Goal: Task Accomplishment & Management: Complete application form

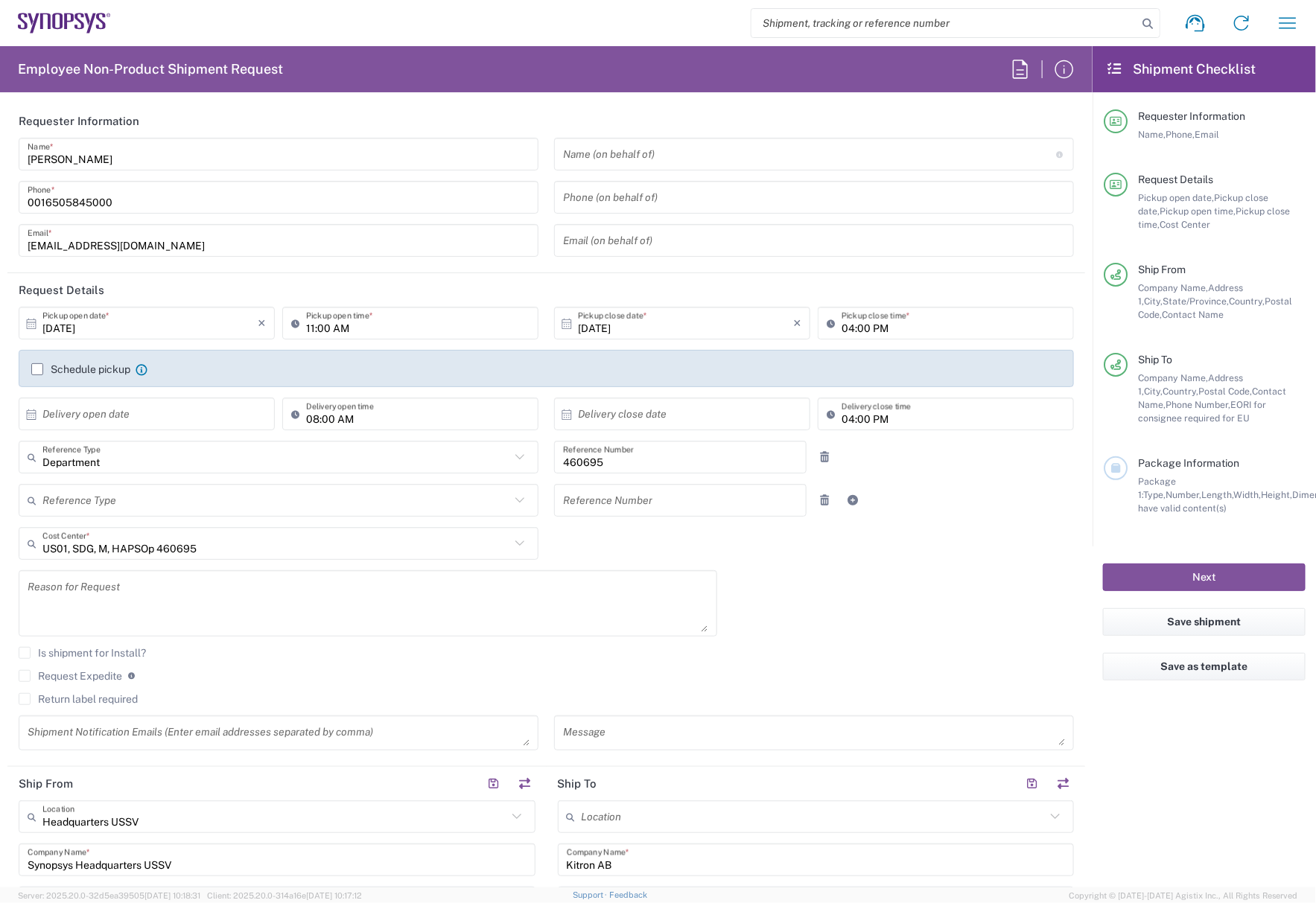
scroll to position [837, 0]
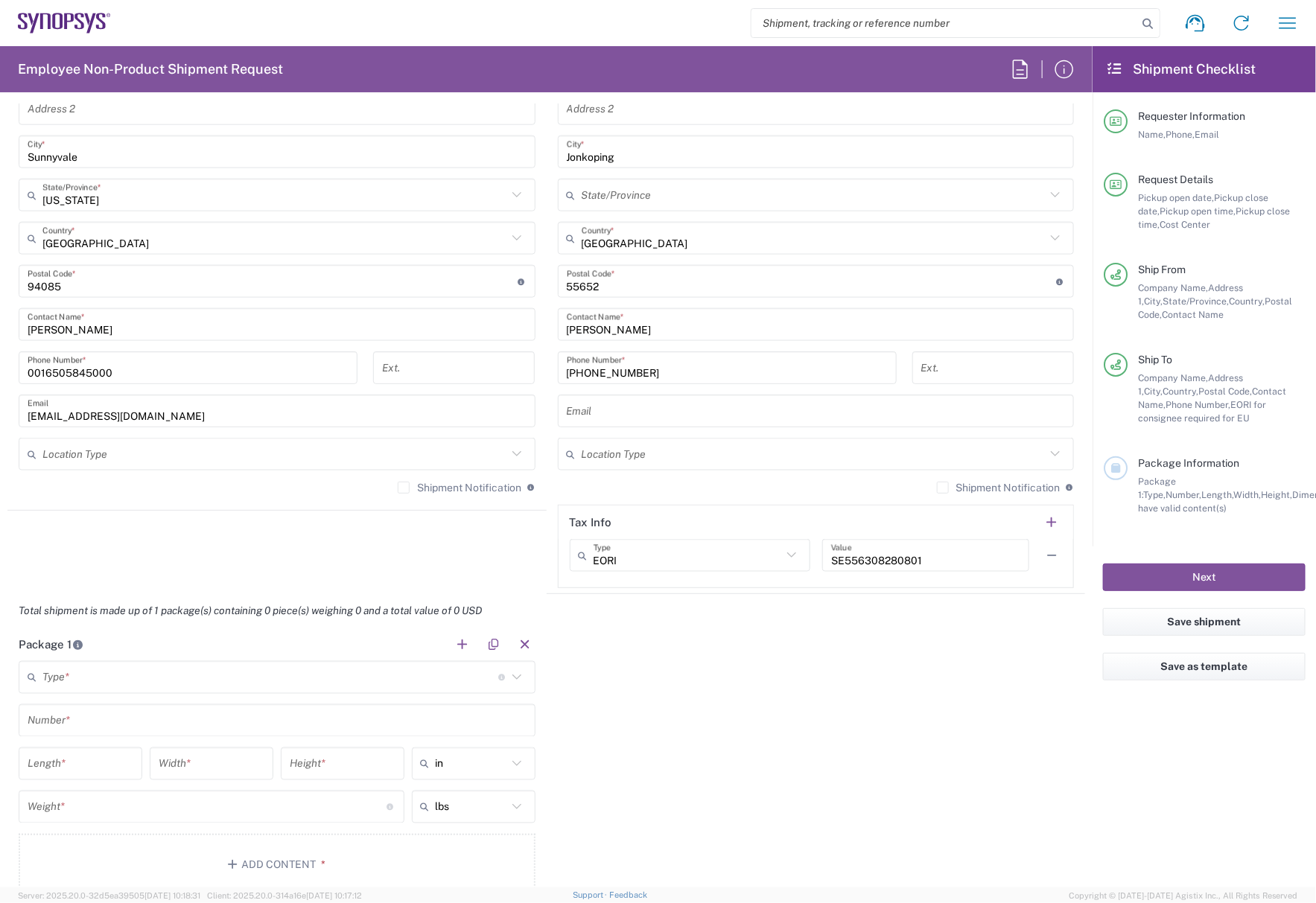
click at [64, 28] on icon at bounding box center [69, 21] width 10 height 15
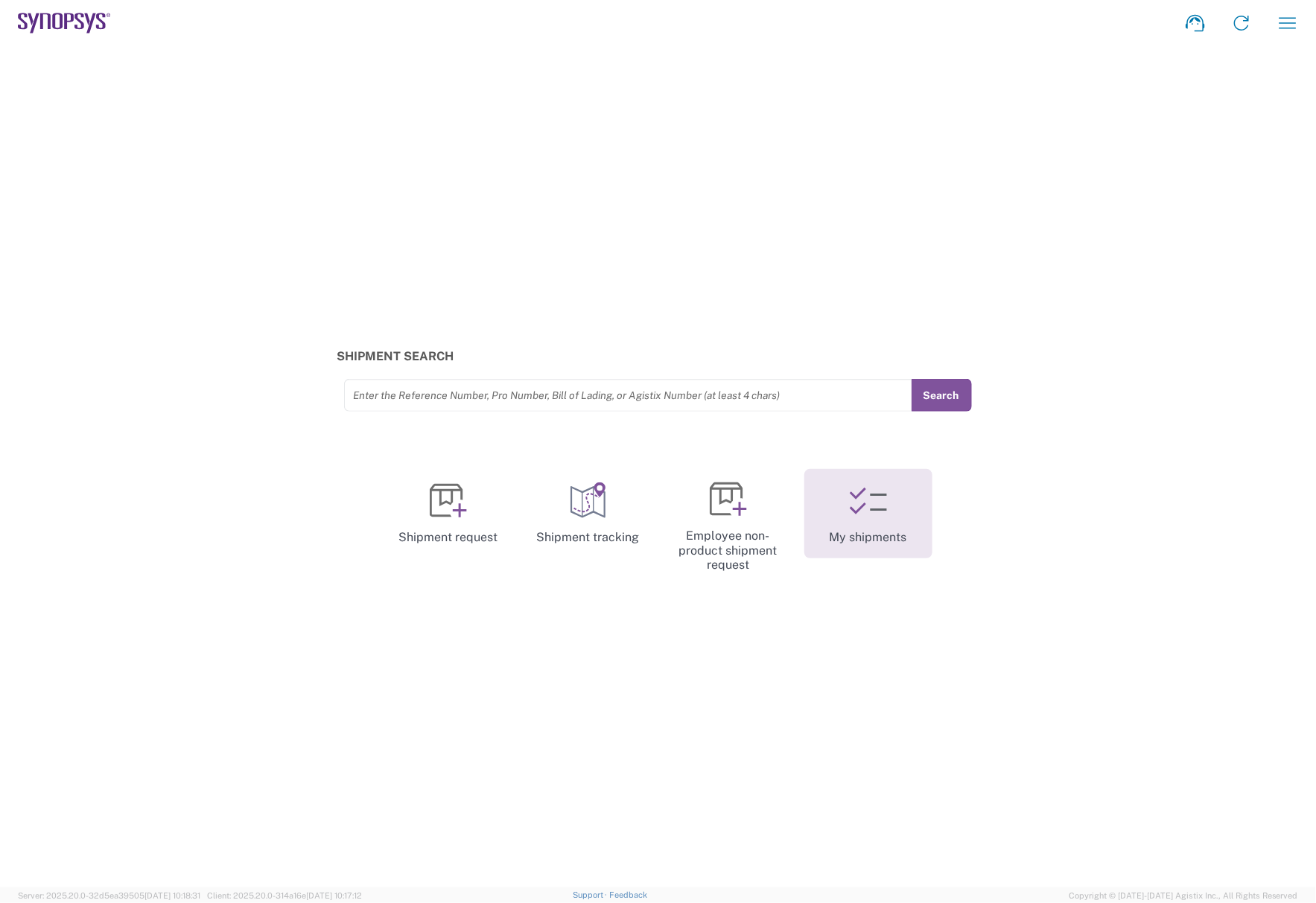
click at [877, 534] on link "My shipments" at bounding box center [868, 513] width 128 height 89
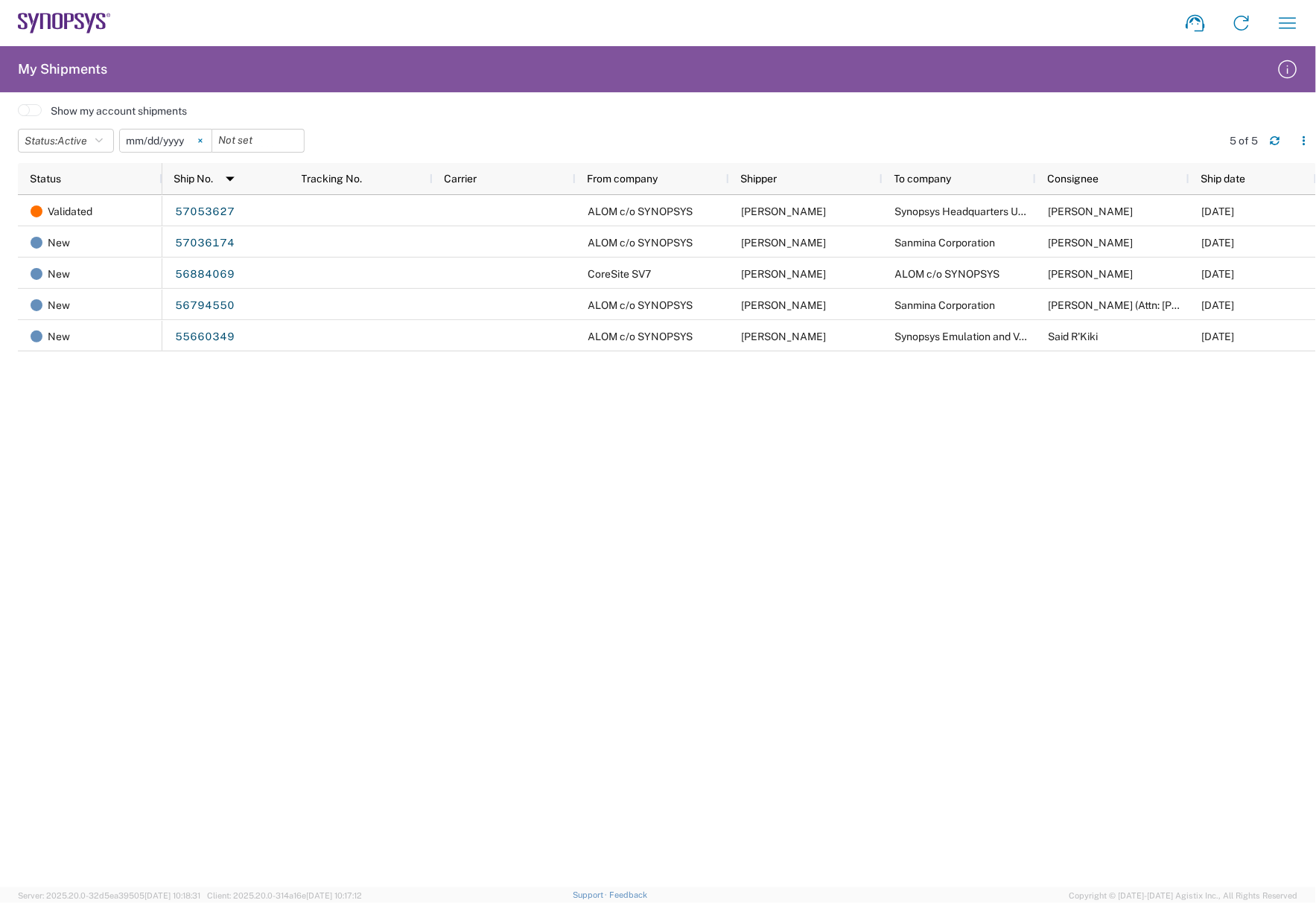
click at [201, 134] on svg-icon at bounding box center [200, 141] width 22 height 22
click at [102, 142] on icon "button" at bounding box center [99, 141] width 8 height 11
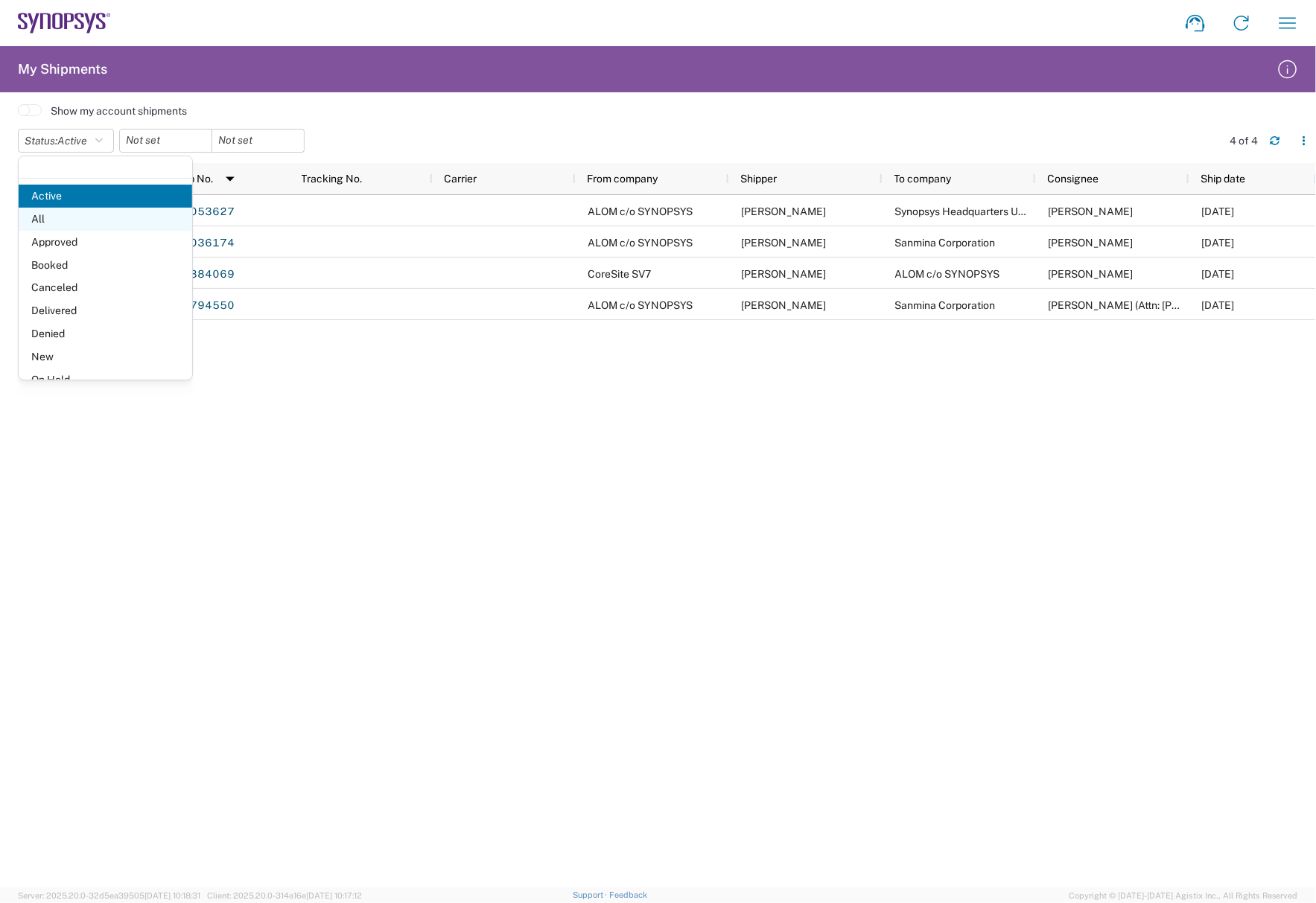
click at [89, 219] on span "All" at bounding box center [105, 219] width 173 height 23
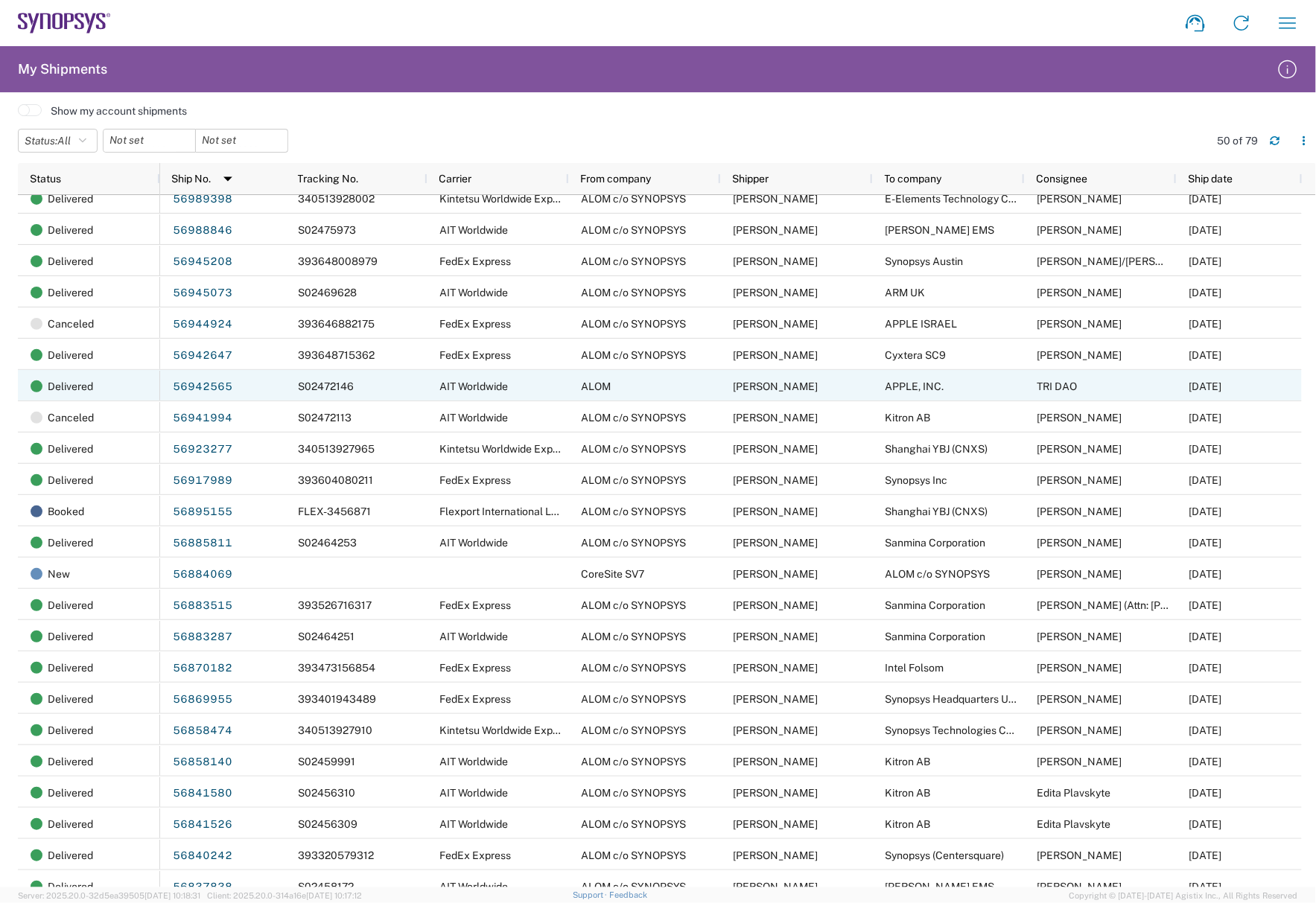
scroll to position [558, 0]
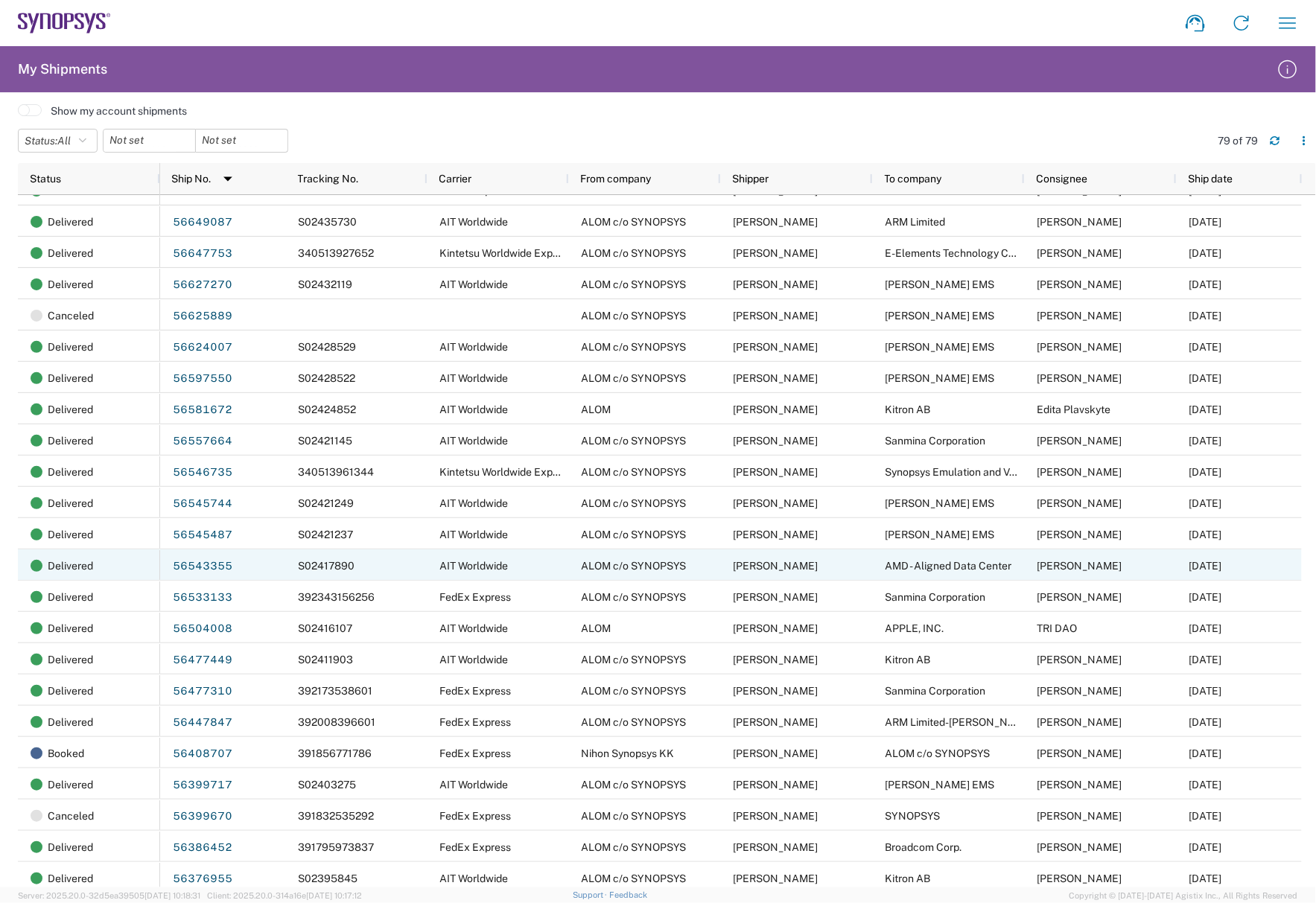
scroll to position [1675, 0]
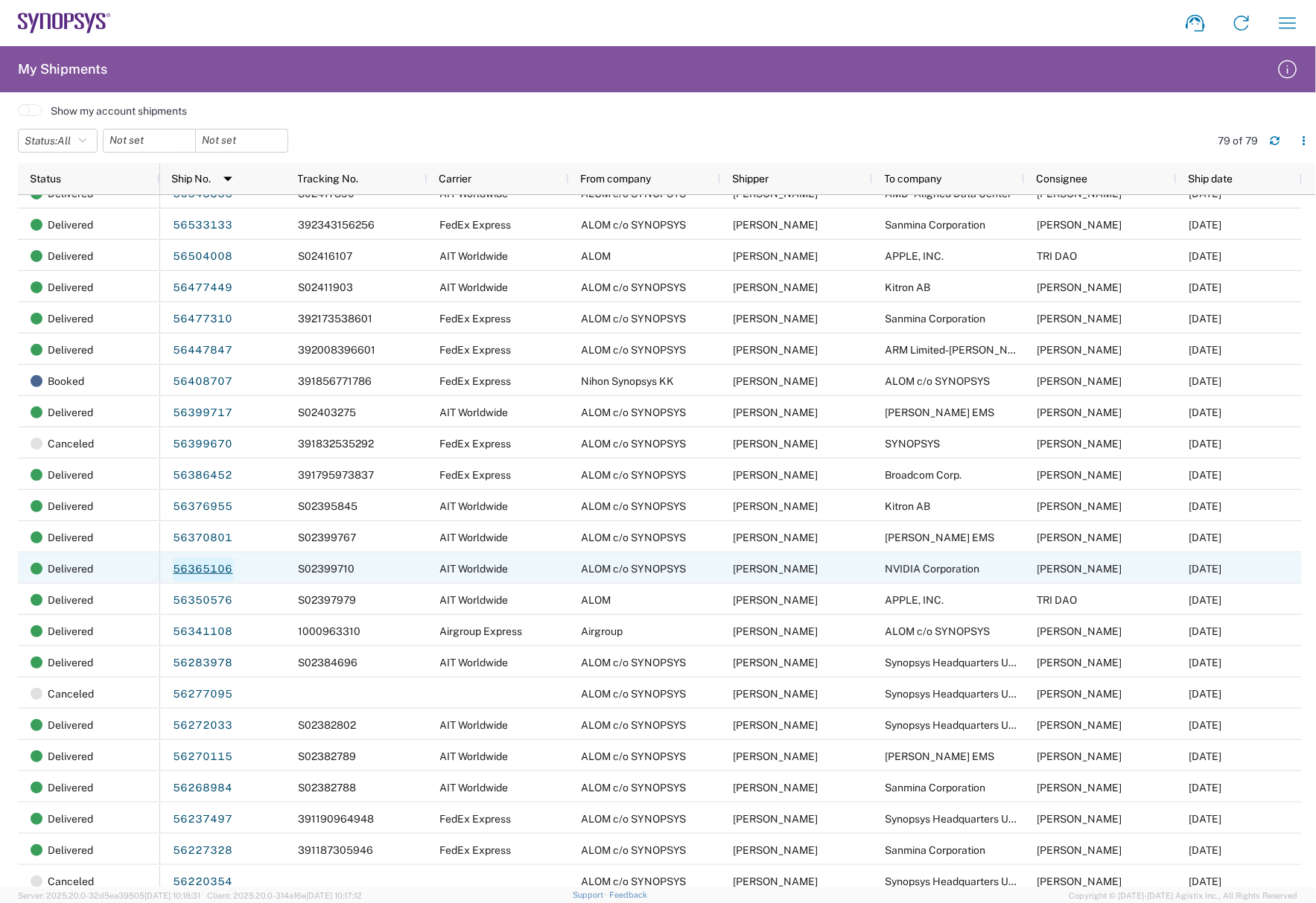
click at [196, 571] on link "56365106" at bounding box center [203, 569] width 61 height 24
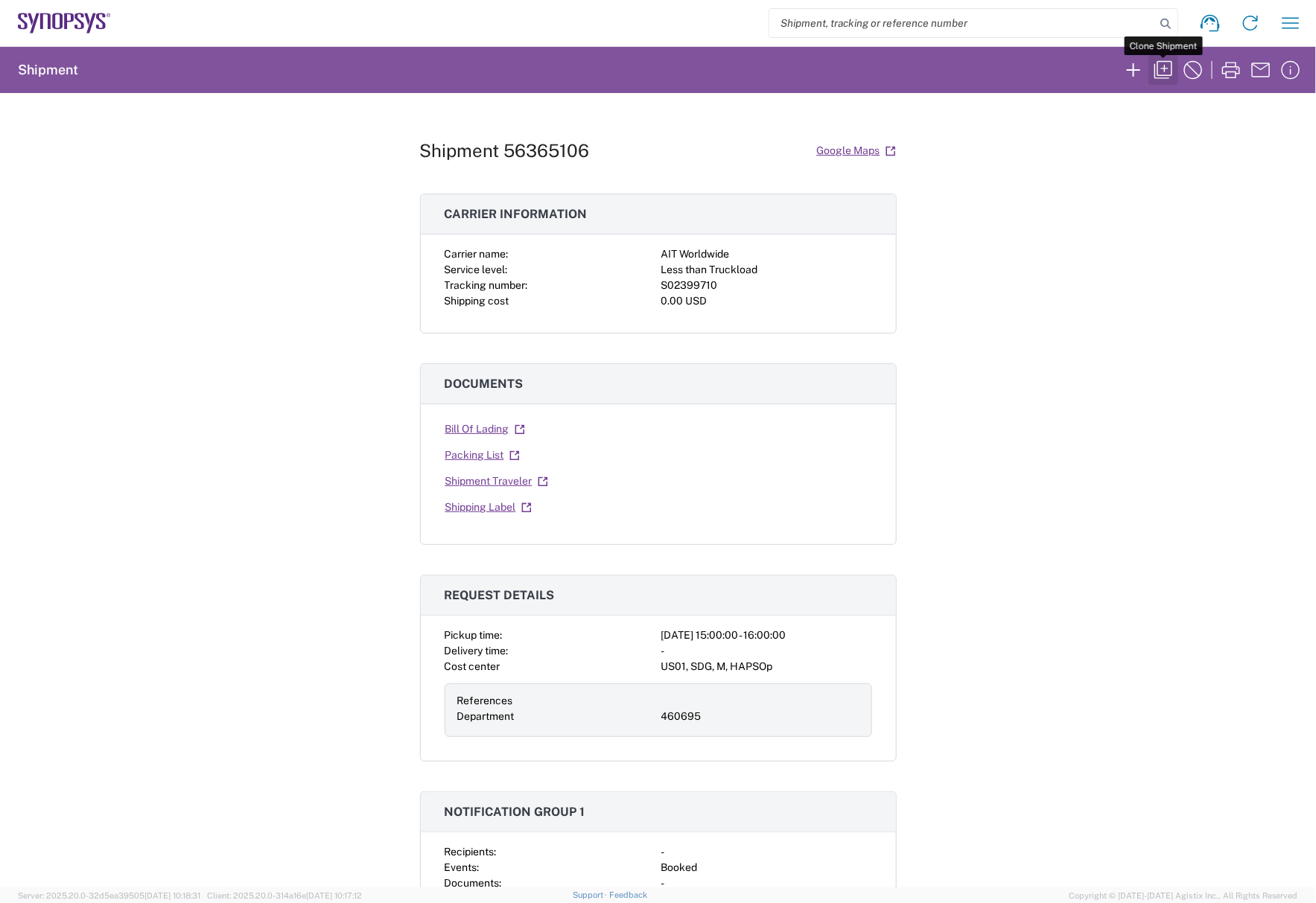
click at [1160, 73] on icon "button" at bounding box center [1163, 70] width 24 height 24
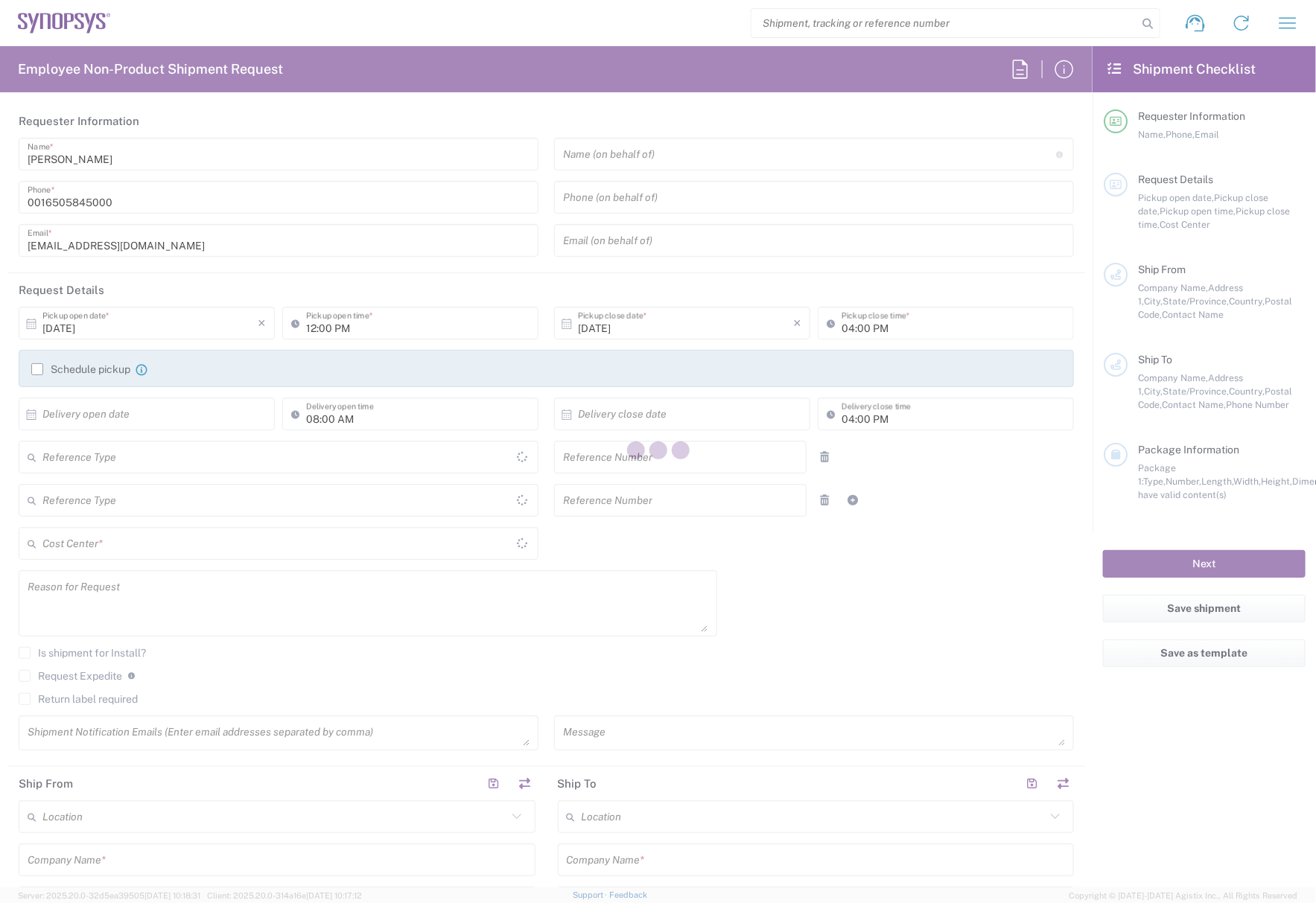
type input "[GEOGRAPHIC_DATA]"
type input "Delivered at Place"
type input "Department"
type input "[GEOGRAPHIC_DATA]"
type input "03:00 PM"
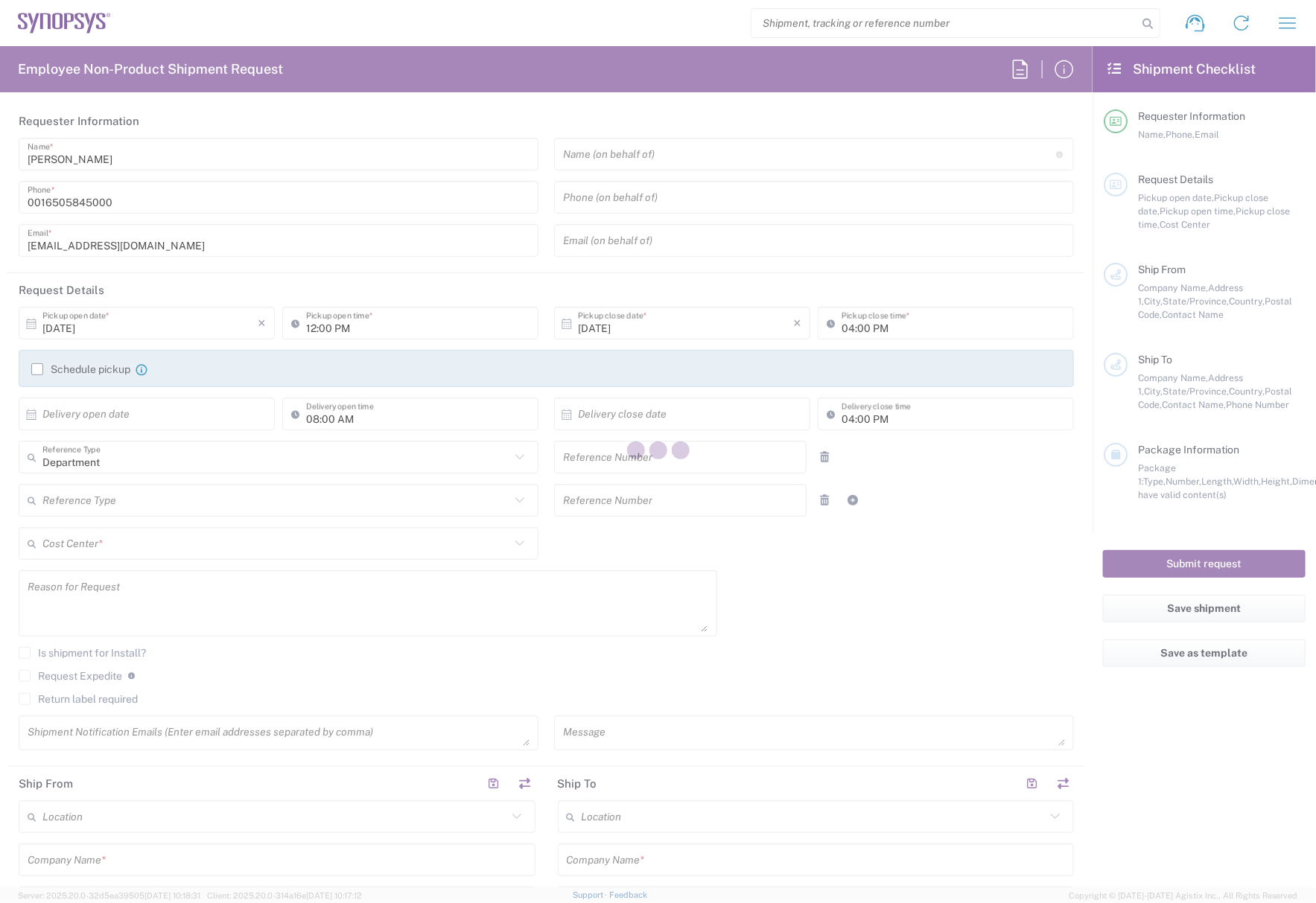
type input "460695"
type textarea "NVIDIA SPARE Replenishment"
type textarea "[EMAIL_ADDRESS][DOMAIN_NAME], [EMAIL_ADDRESS][DOMAIN_NAME], [EMAIL_ADDRESS][DOM…"
type textarea "NVIDIA SPARE Replenishment"
type input "ALOM c/o SYNOPSYS"
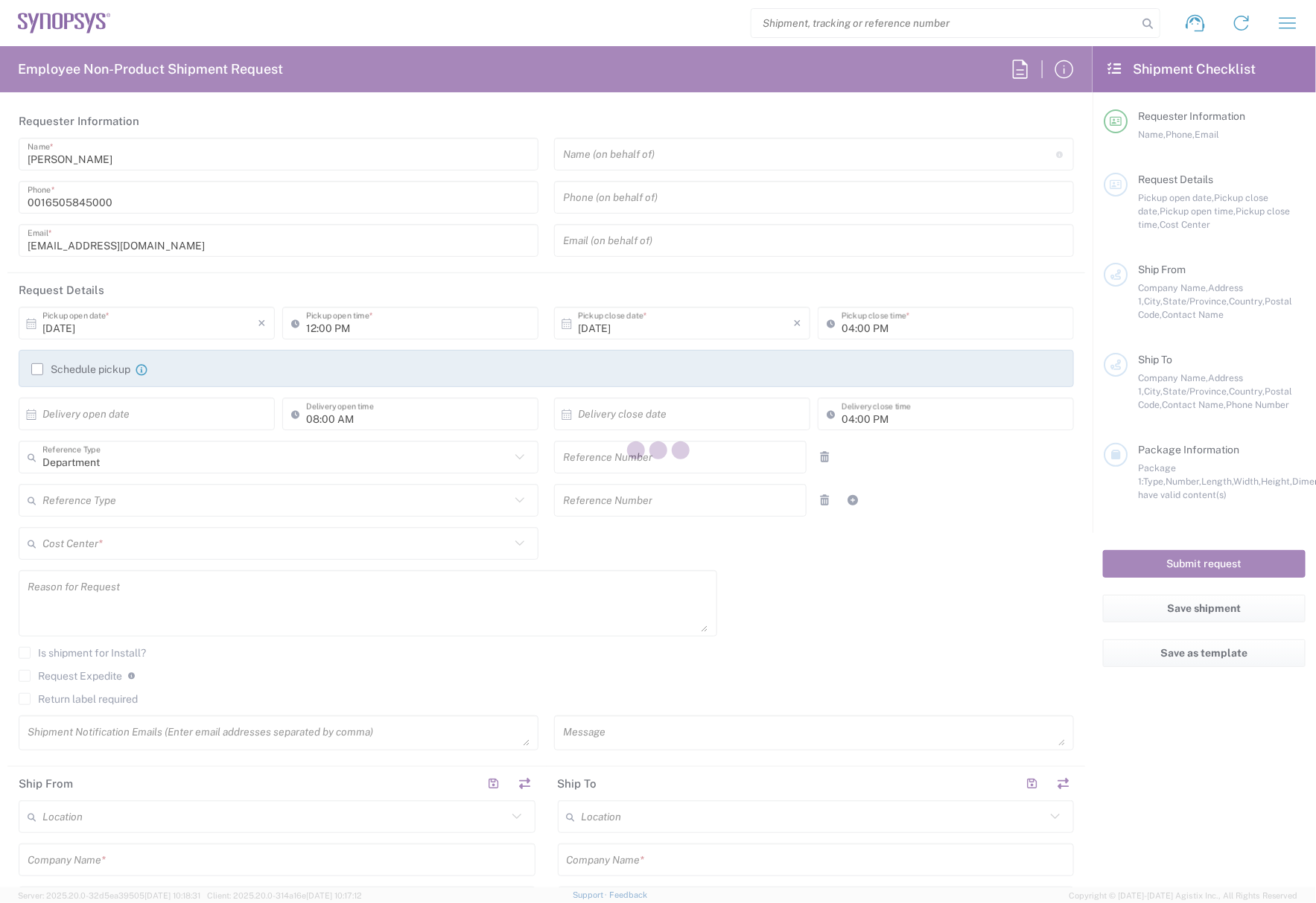
type input "[STREET_ADDRESS]"
type input "Fremont"
type input "[US_STATE]"
type input "94539"
type input "[PERSON_NAME]"
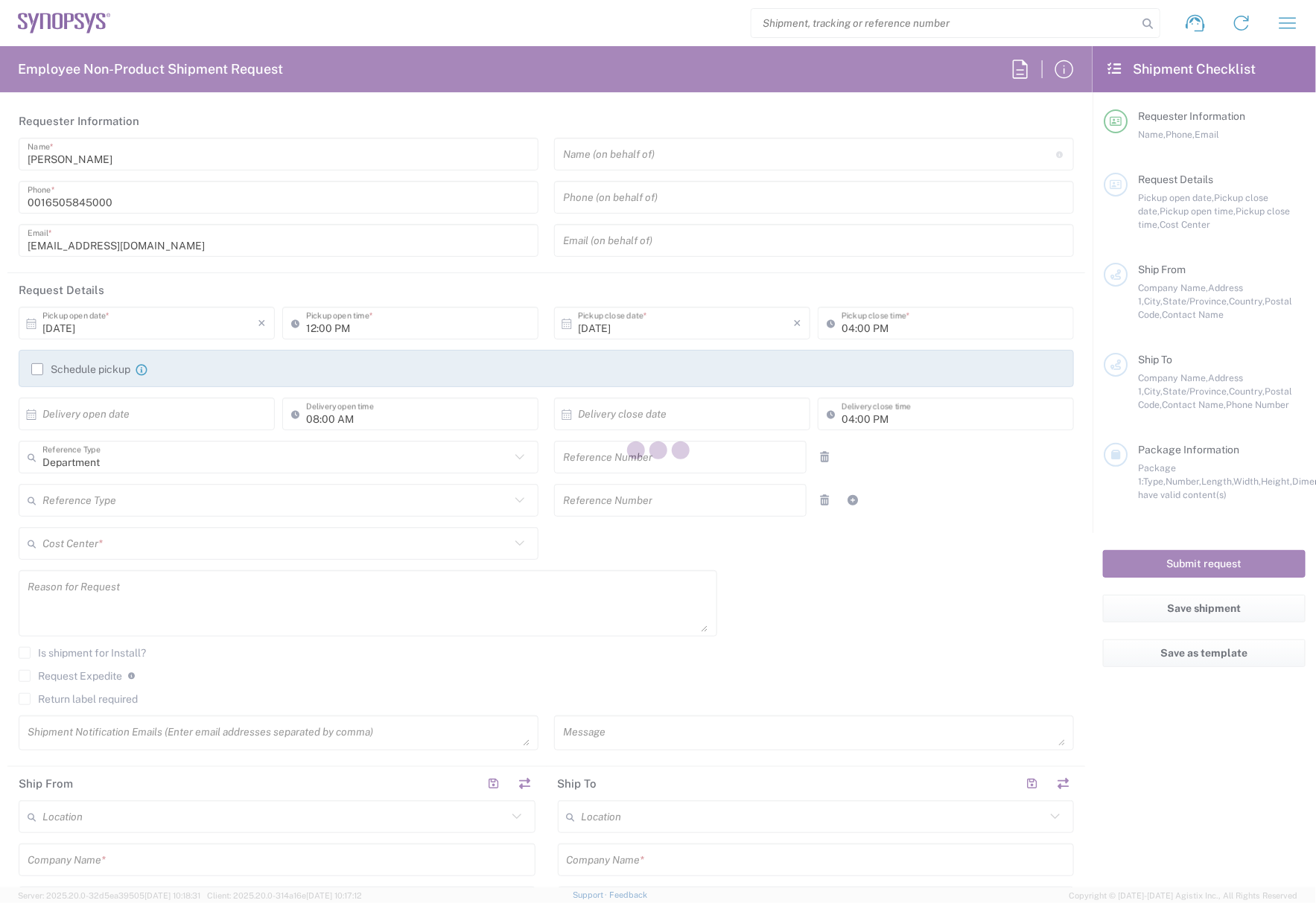
type input "4086498039"
type input "[EMAIL_ADDRESS][DOMAIN_NAME]"
type input "NVIDIA Corporation"
type input "[STREET_ADDRESS]"
type input "[GEOGRAPHIC_DATA][PERSON_NAME]"
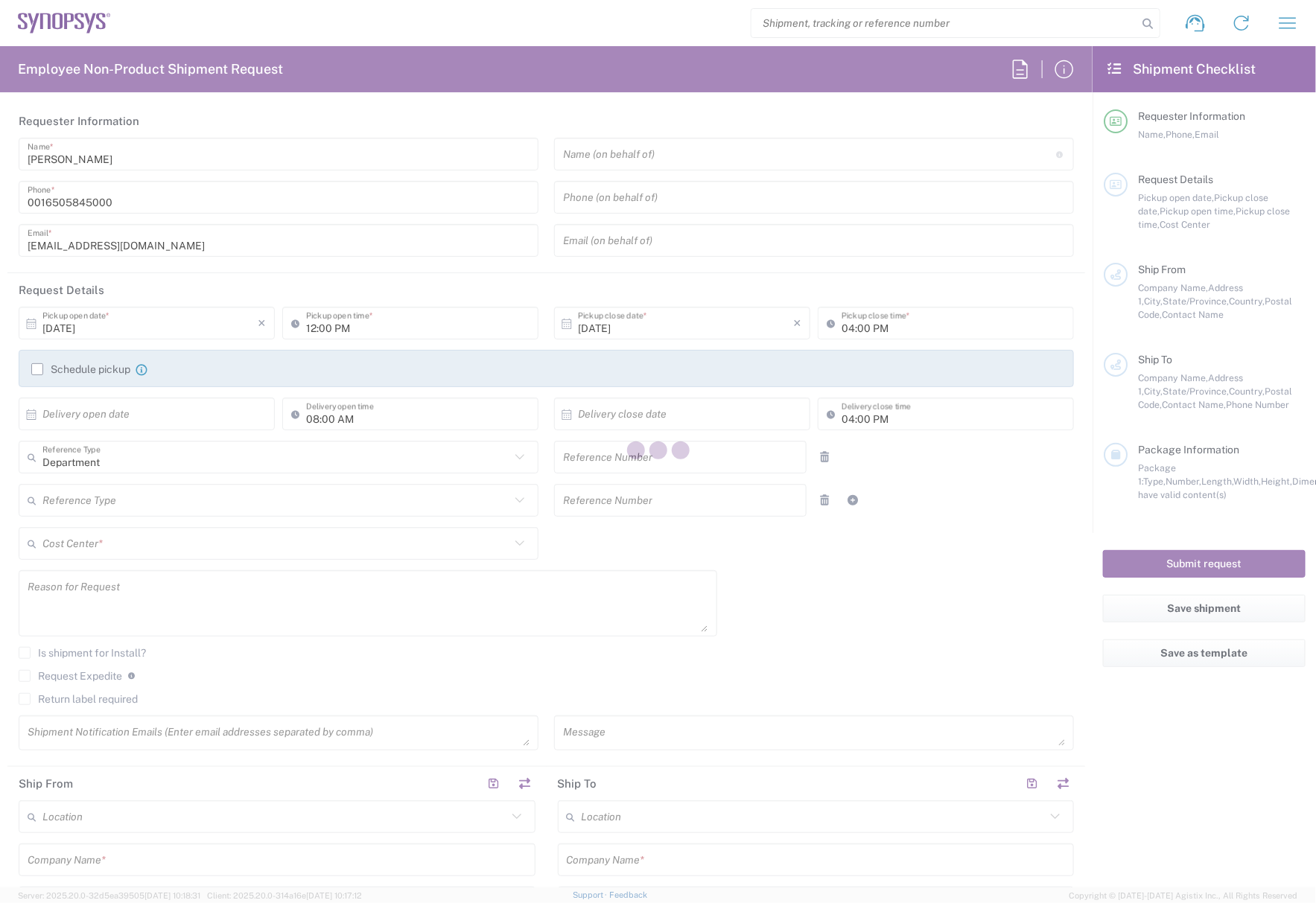
type input "[US_STATE]"
type input "95131"
type input "[PERSON_NAME]"
type input "[PHONE_NUMBER]"
type input "[EMAIL_ADDRESS][DOMAIN_NAME]"
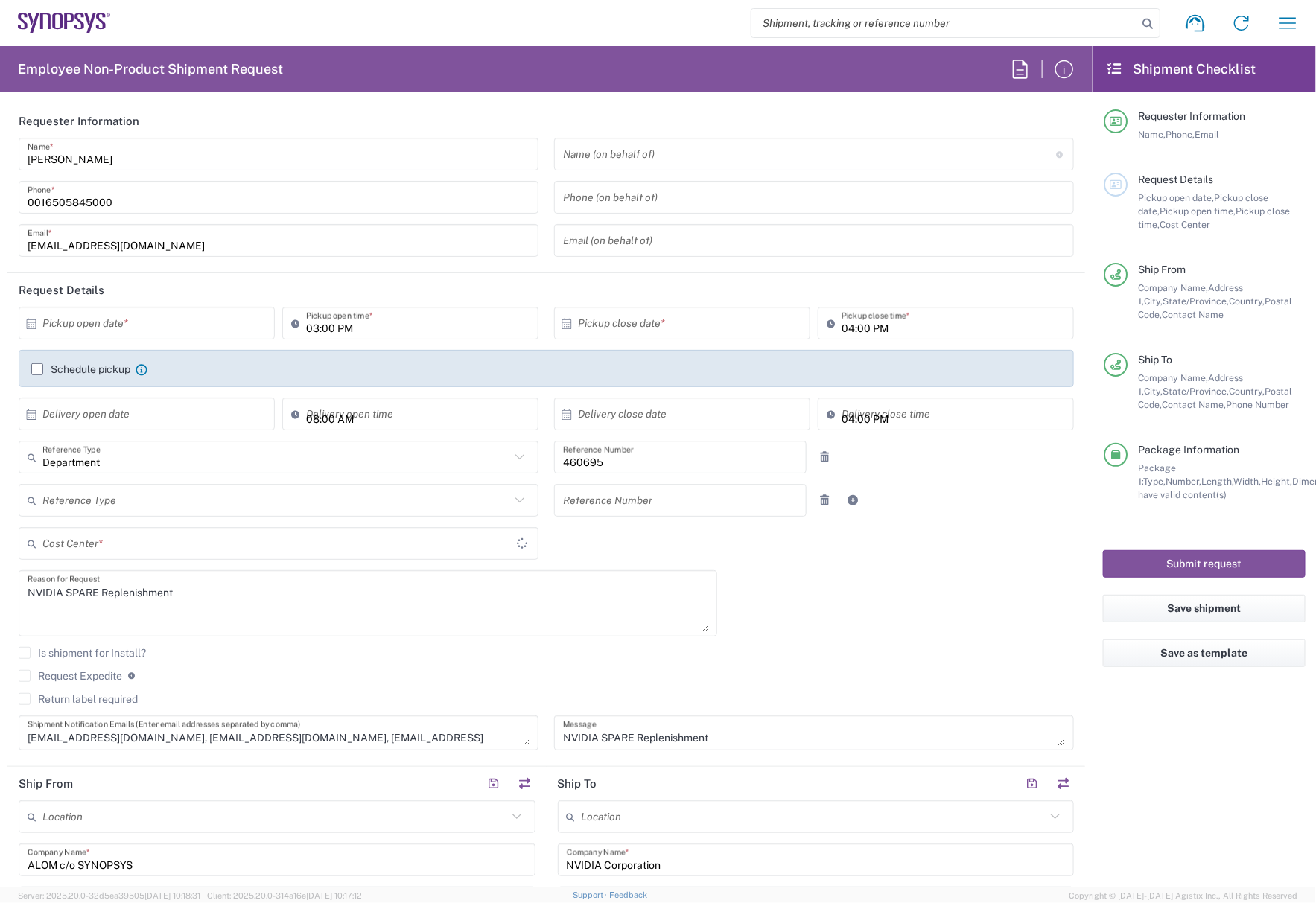
type input "US01, SDG, M, HAPSOp 460695"
click at [864, 584] on div "× Pickup open date * Cancel Apply 03:00 PM Pickup open time * × Pickup close da…" at bounding box center [546, 533] width 1071 height 454
click at [159, 334] on input "text" at bounding box center [151, 323] width 216 height 26
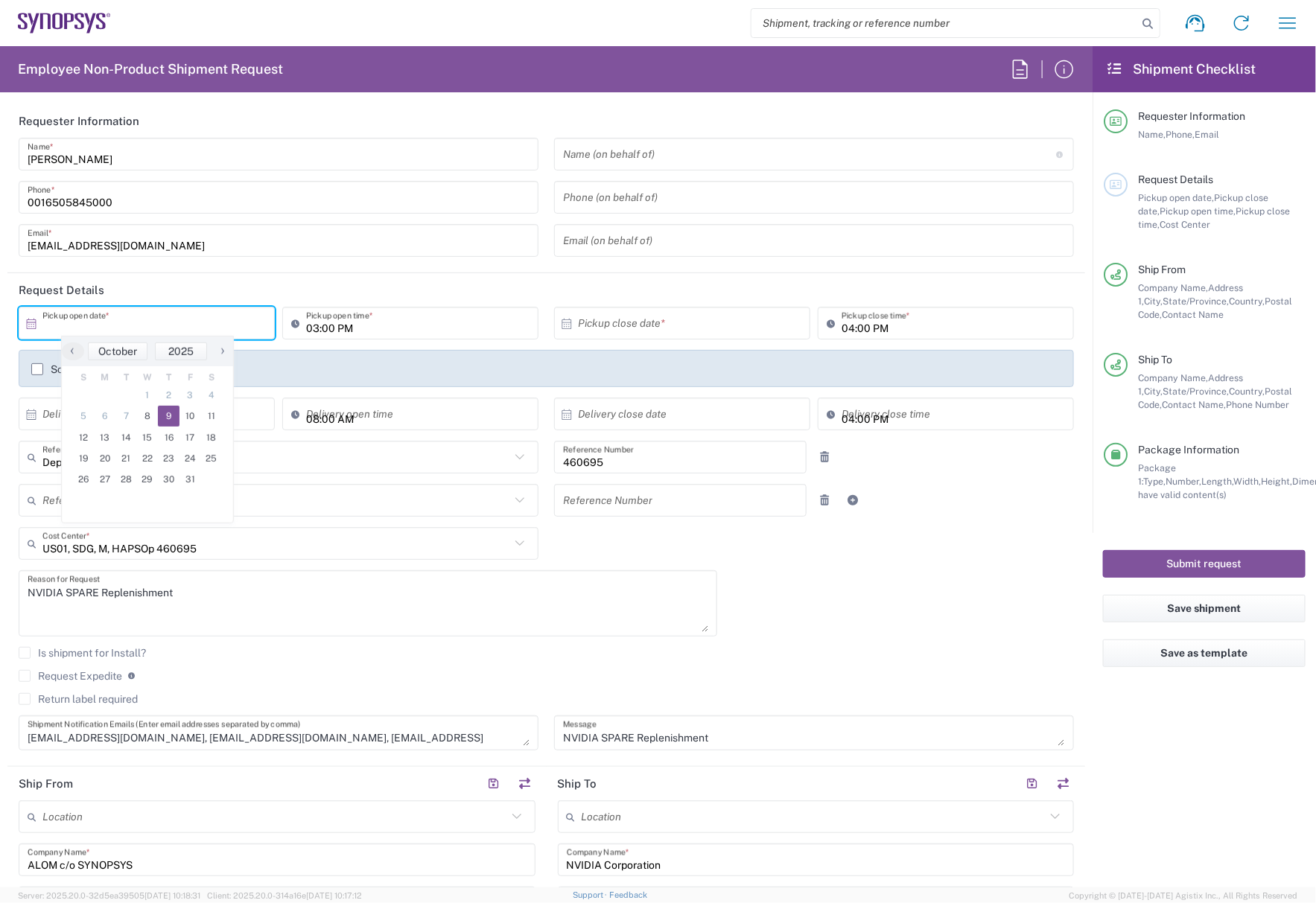
drag, startPoint x: 180, startPoint y: 428, endPoint x: 164, endPoint y: 419, distance: 18.4
click at [164, 419] on span "9" at bounding box center [169, 416] width 21 height 21
type input "[DATE]"
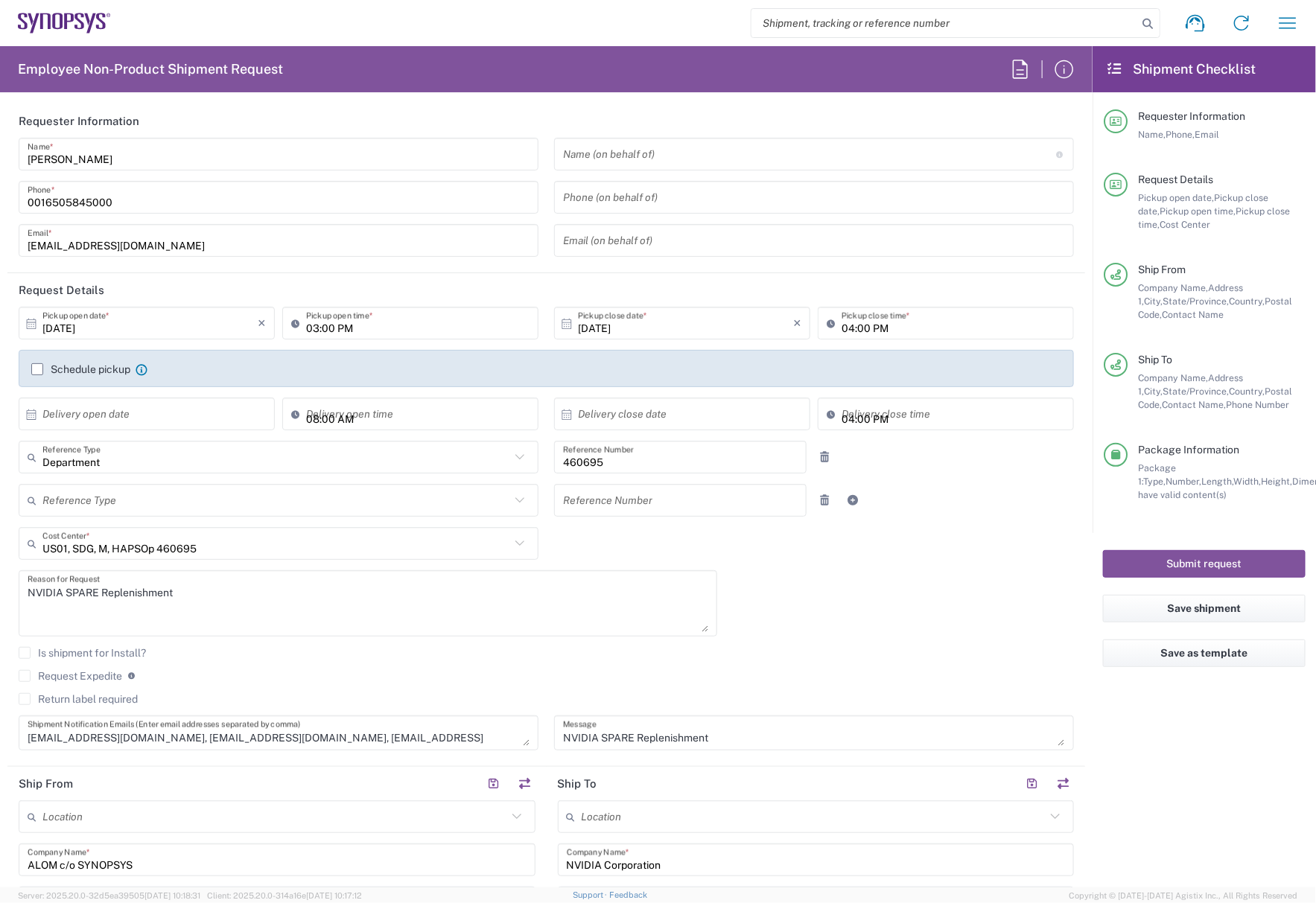
click at [890, 586] on div "[DATE] × Pickup open date * Cancel Apply 03:00 PM Pickup open time * [DATE] × P…" at bounding box center [546, 533] width 1071 height 454
click at [340, 329] on input "03:00 PM" at bounding box center [418, 323] width 223 height 26
type input "02:00 PM"
click at [891, 555] on div "[DATE] × Pickup open date * Cancel Apply 02:00 PM Pickup open time * [DATE] × P…" at bounding box center [546, 533] width 1071 height 454
click at [157, 412] on input "text" at bounding box center [151, 414] width 216 height 26
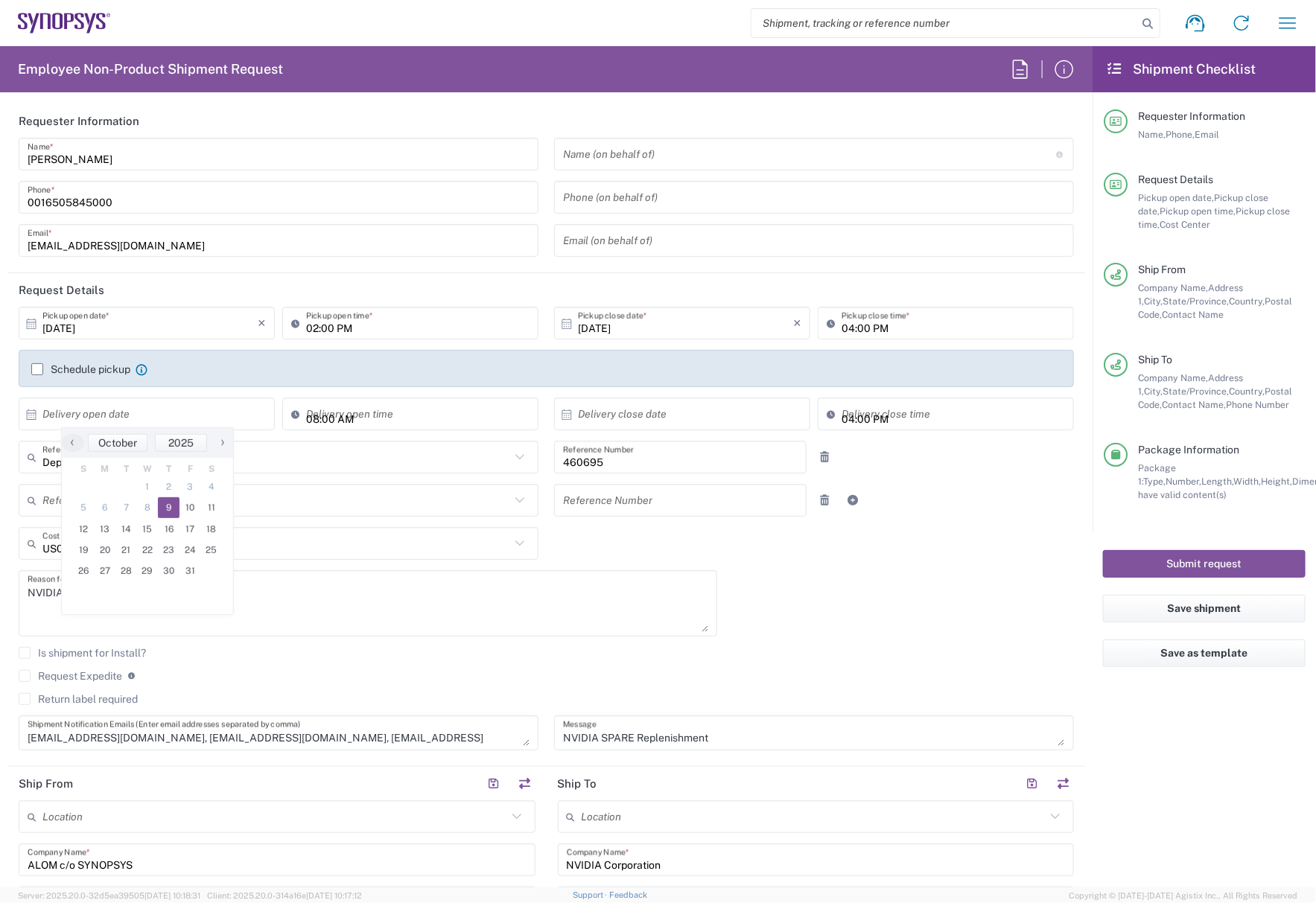
click at [171, 499] on span "9" at bounding box center [169, 507] width 21 height 21
type input "[DATE]"
type input "11:47 AM"
click at [309, 418] on input "11:47 AM" at bounding box center [418, 414] width 223 height 26
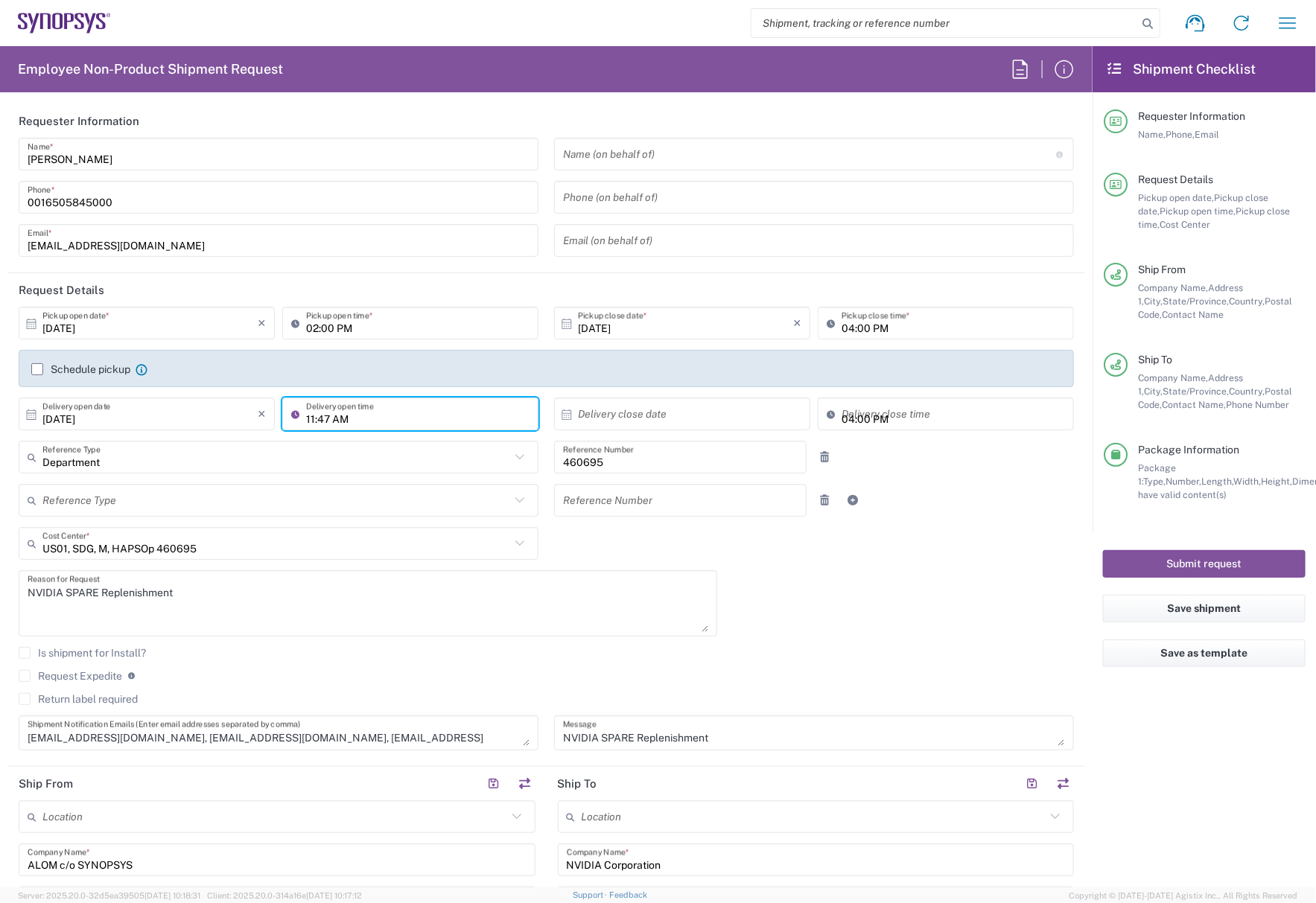
click at [673, 415] on input "text" at bounding box center [686, 414] width 216 height 26
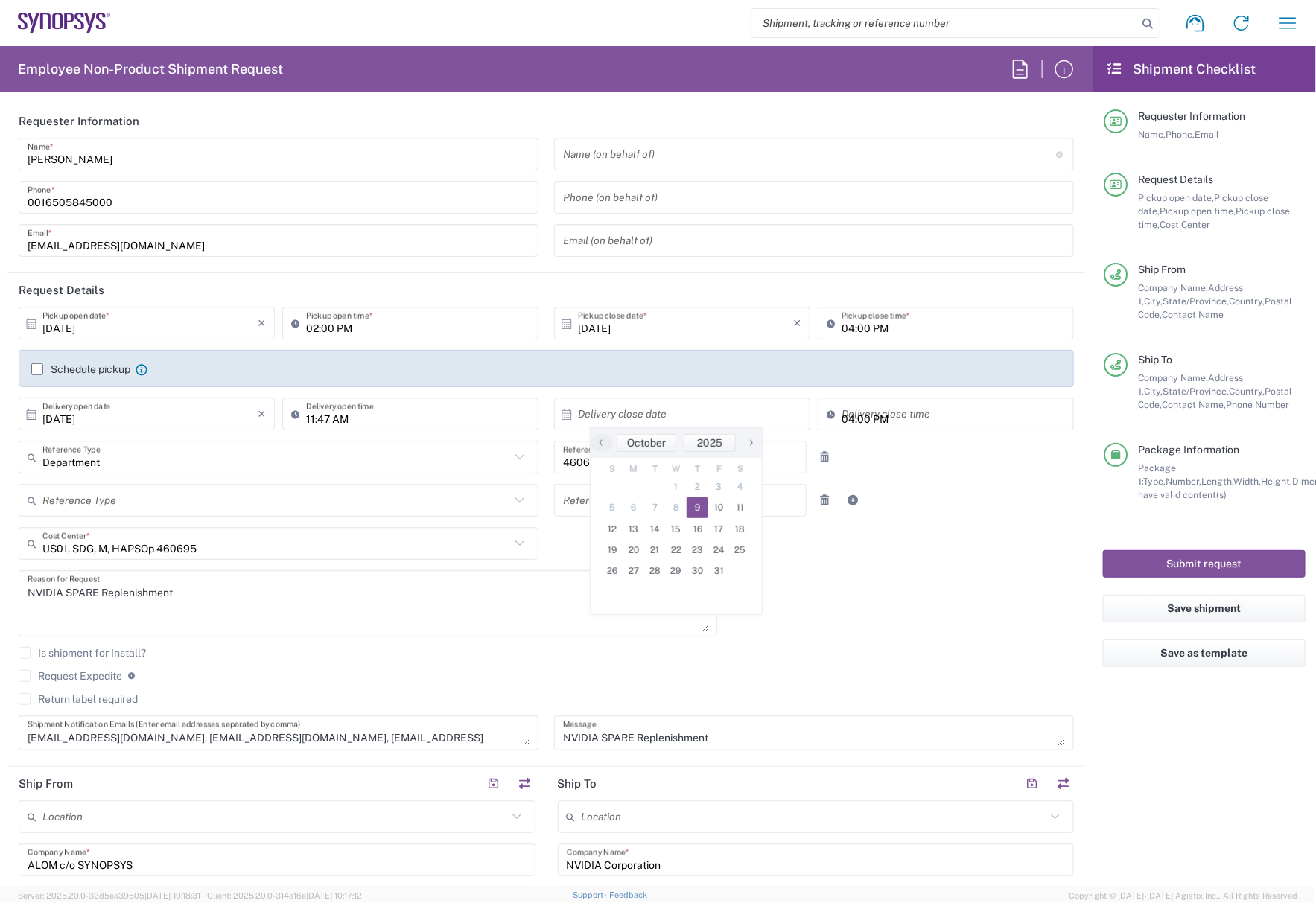
click at [694, 499] on span "9" at bounding box center [697, 507] width 21 height 21
type input "[DATE]"
click at [964, 605] on div "[DATE] × Pickup open date * Cancel Apply 02:00 PM Pickup open time * [DATE] × P…" at bounding box center [546, 533] width 1071 height 454
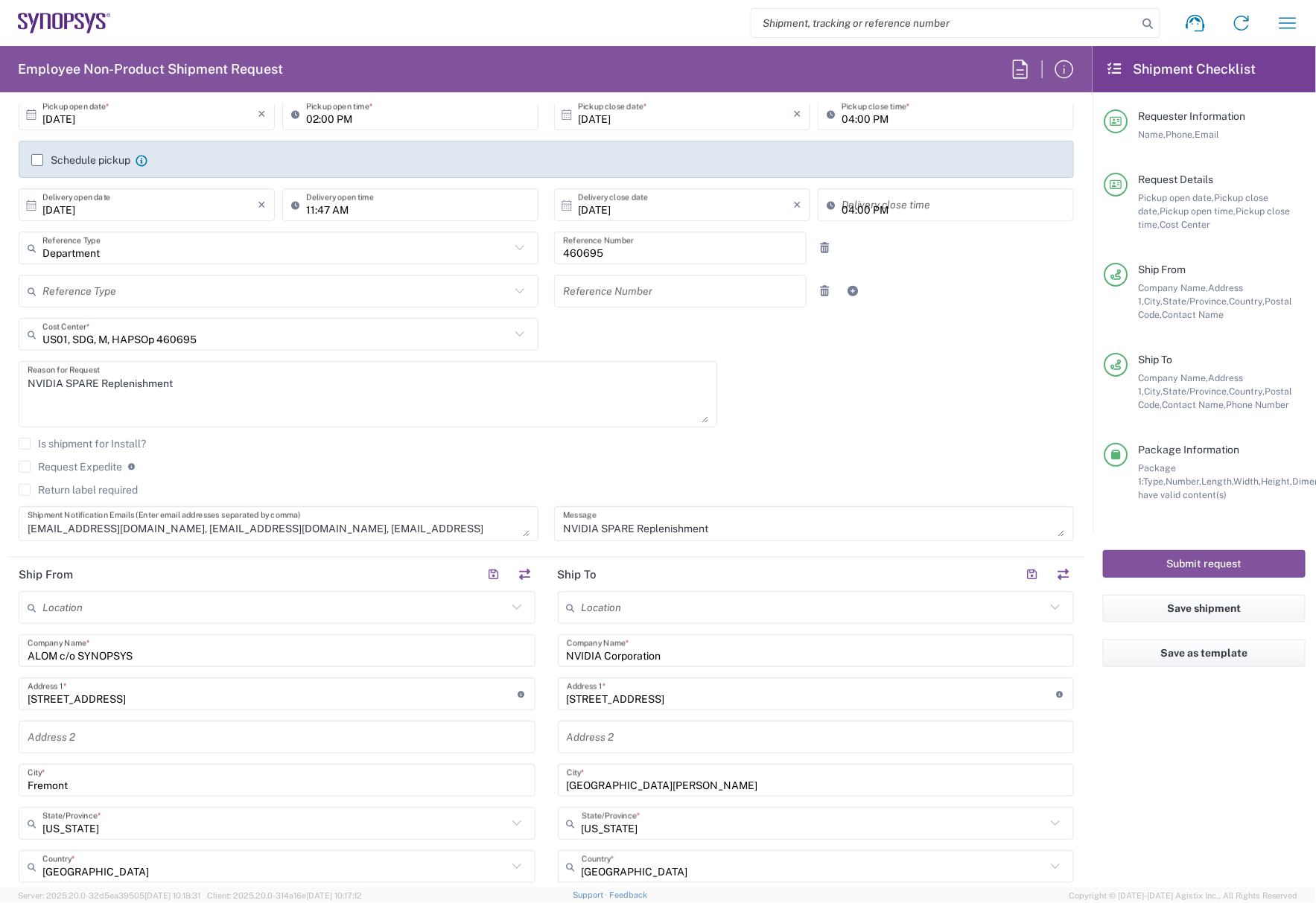
scroll to position [465, 0]
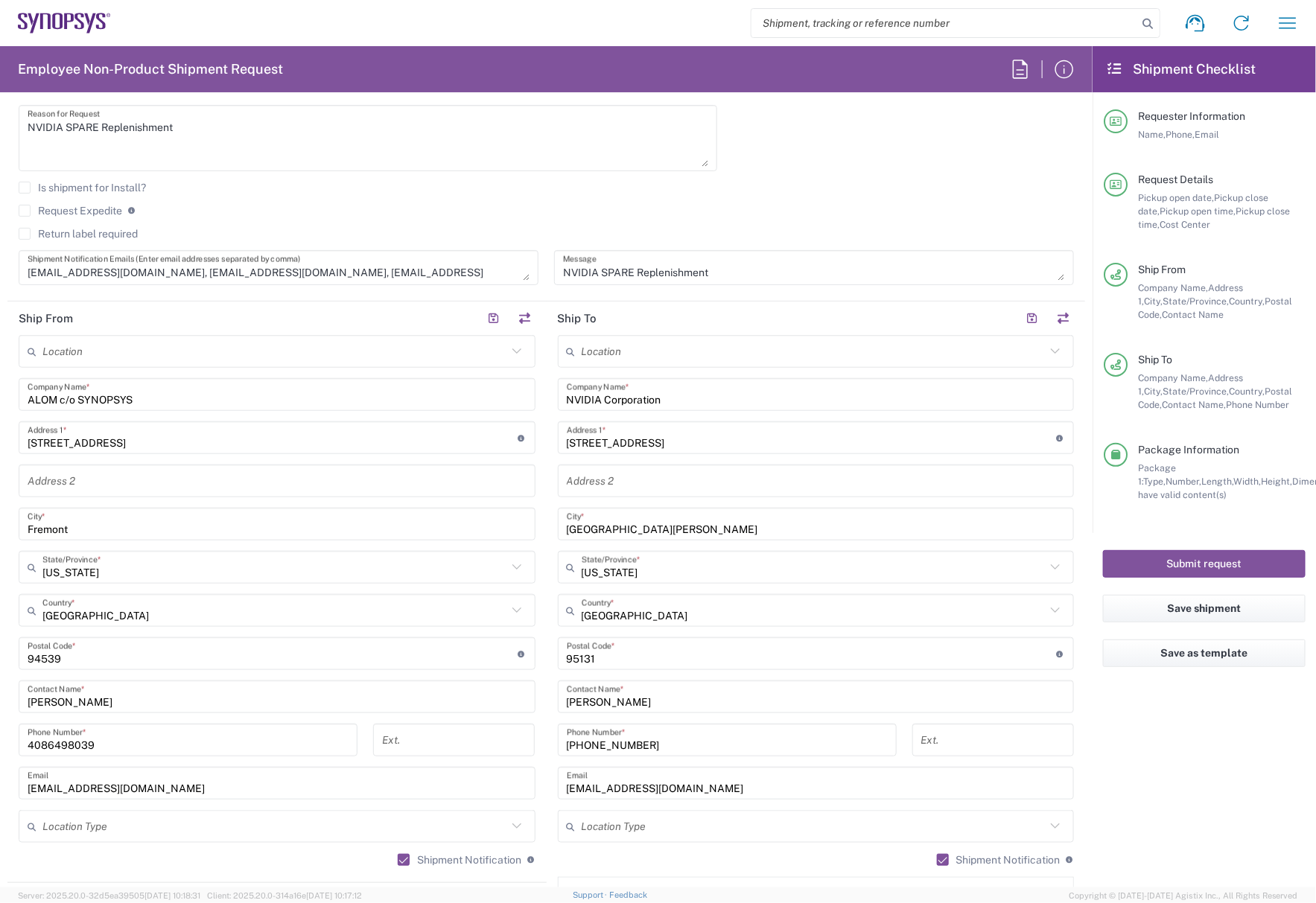
click at [563, 183] on agx-checkbox-control "Is shipment for Install?" at bounding box center [546, 188] width 1055 height 12
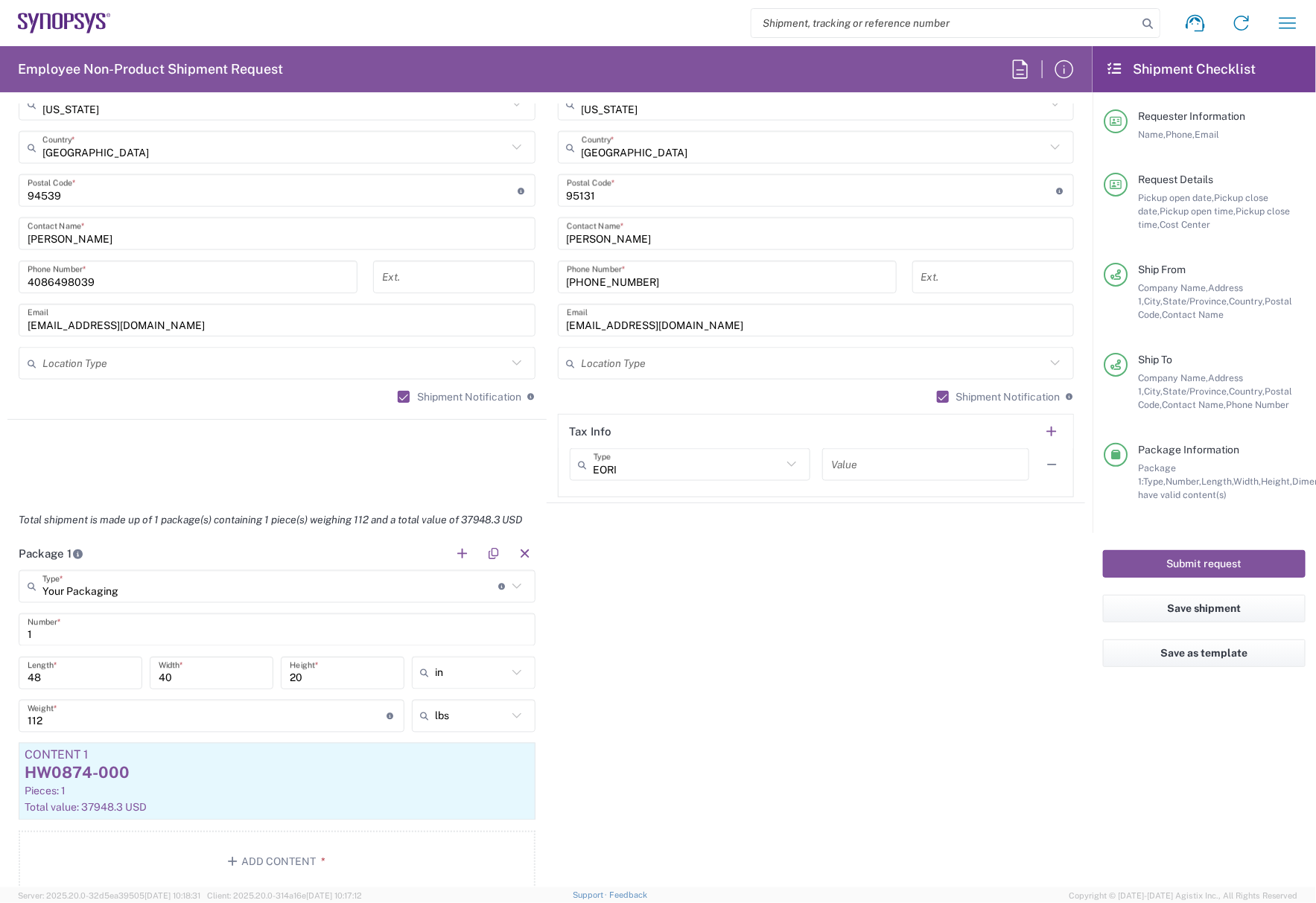
scroll to position [931, 0]
click at [292, 787] on div "Pieces: 1" at bounding box center [277, 789] width 505 height 14
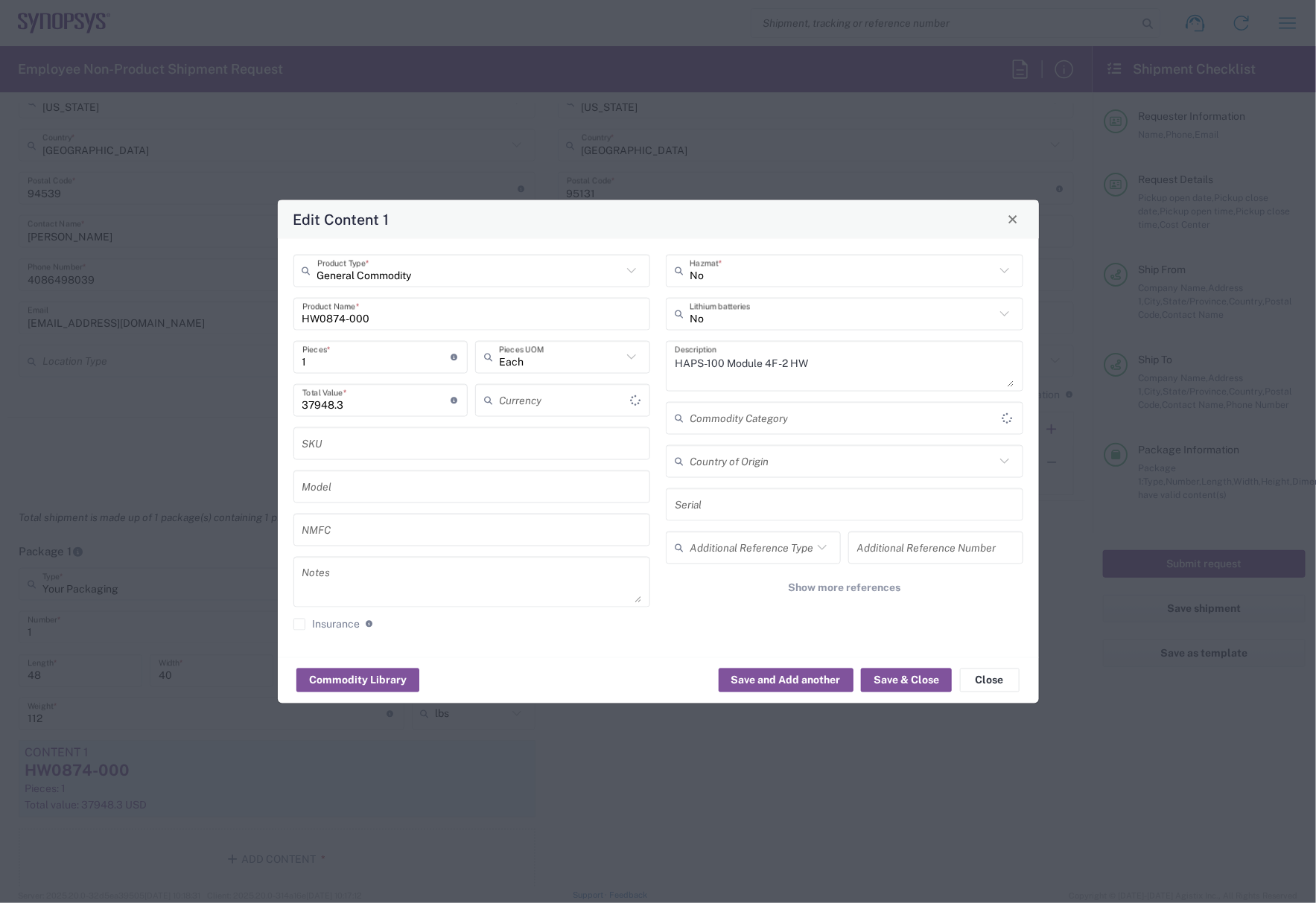
type input "US Dollar"
click at [372, 369] on div "1 Pieces * Number of pieces inside all the packages" at bounding box center [381, 356] width 175 height 33
drag, startPoint x: 372, startPoint y: 364, endPoint x: 177, endPoint y: 360, distance: 195.0
click at [177, 360] on div "Edit Content 1 General Commodity Product Type * HW0874-000 Product Name * 1 Pie…" at bounding box center [658, 452] width 1316 height 903
type input "12"
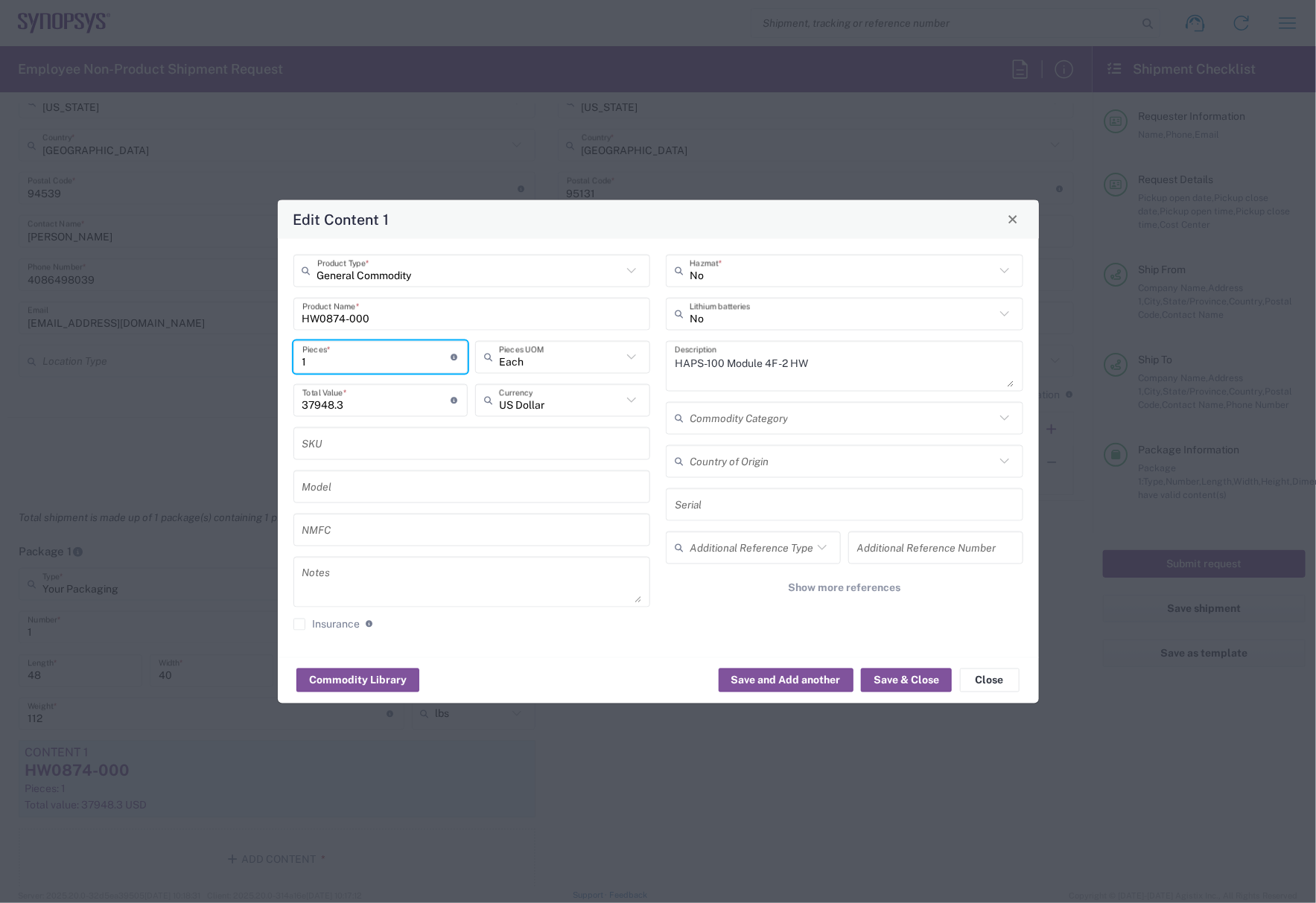
type input "455379.6"
type input "1"
type input "37948.3"
type input "2"
type input "75896.6"
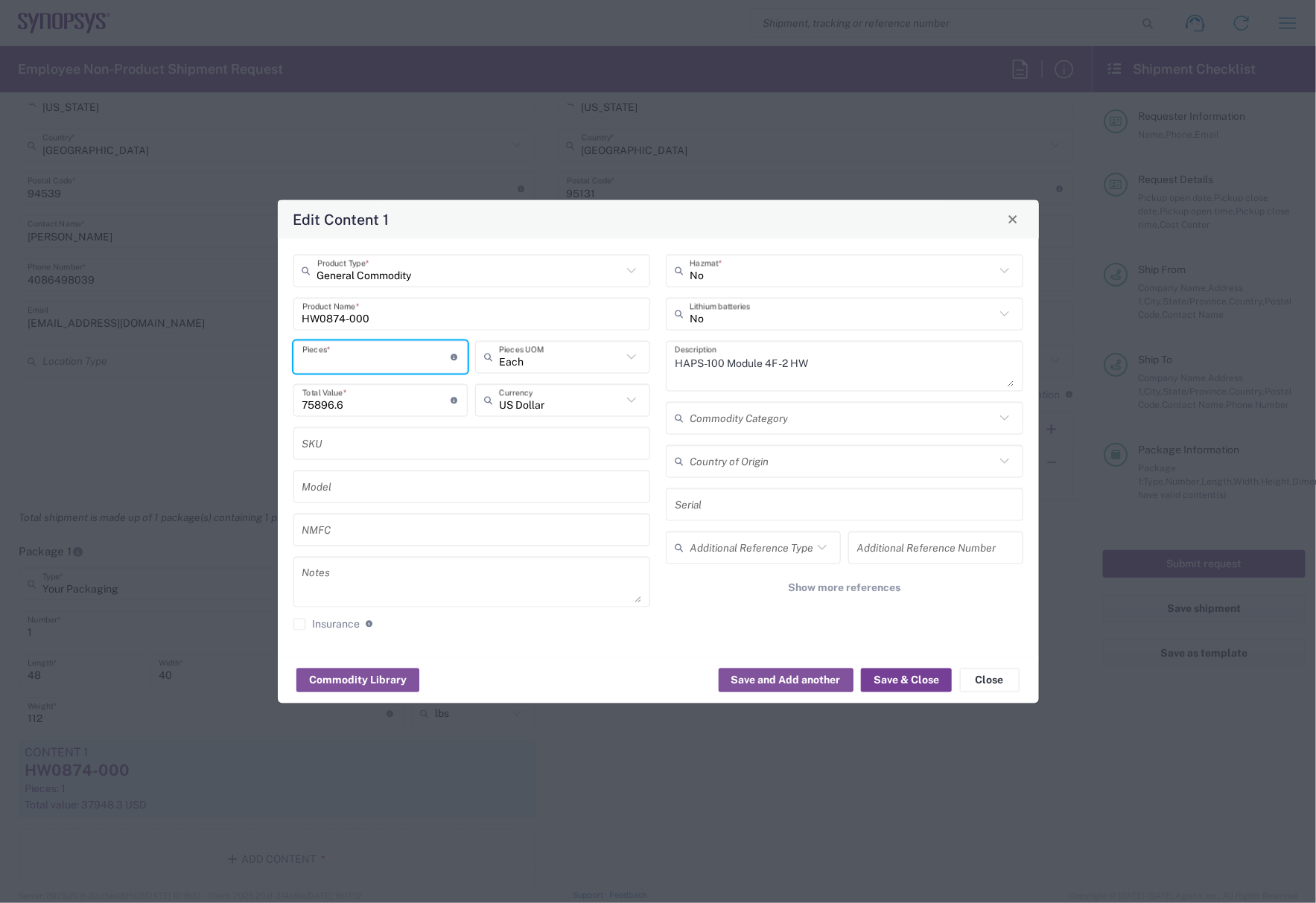
type input "1"
drag, startPoint x: 412, startPoint y: 307, endPoint x: 151, endPoint y: 306, distance: 261.0
click at [151, 306] on div "Edit Content 1 General Commodity Product Type * HW0874-000 Product Name * 1 Pie…" at bounding box center [658, 452] width 1316 height 903
click at [66, 311] on div "Edit Content 1 General Commodity Product Type * HW0874-000 Product Name * 1 Pie…" at bounding box center [658, 452] width 1316 height 903
click at [368, 412] on input "75896.6" at bounding box center [377, 400] width 149 height 26
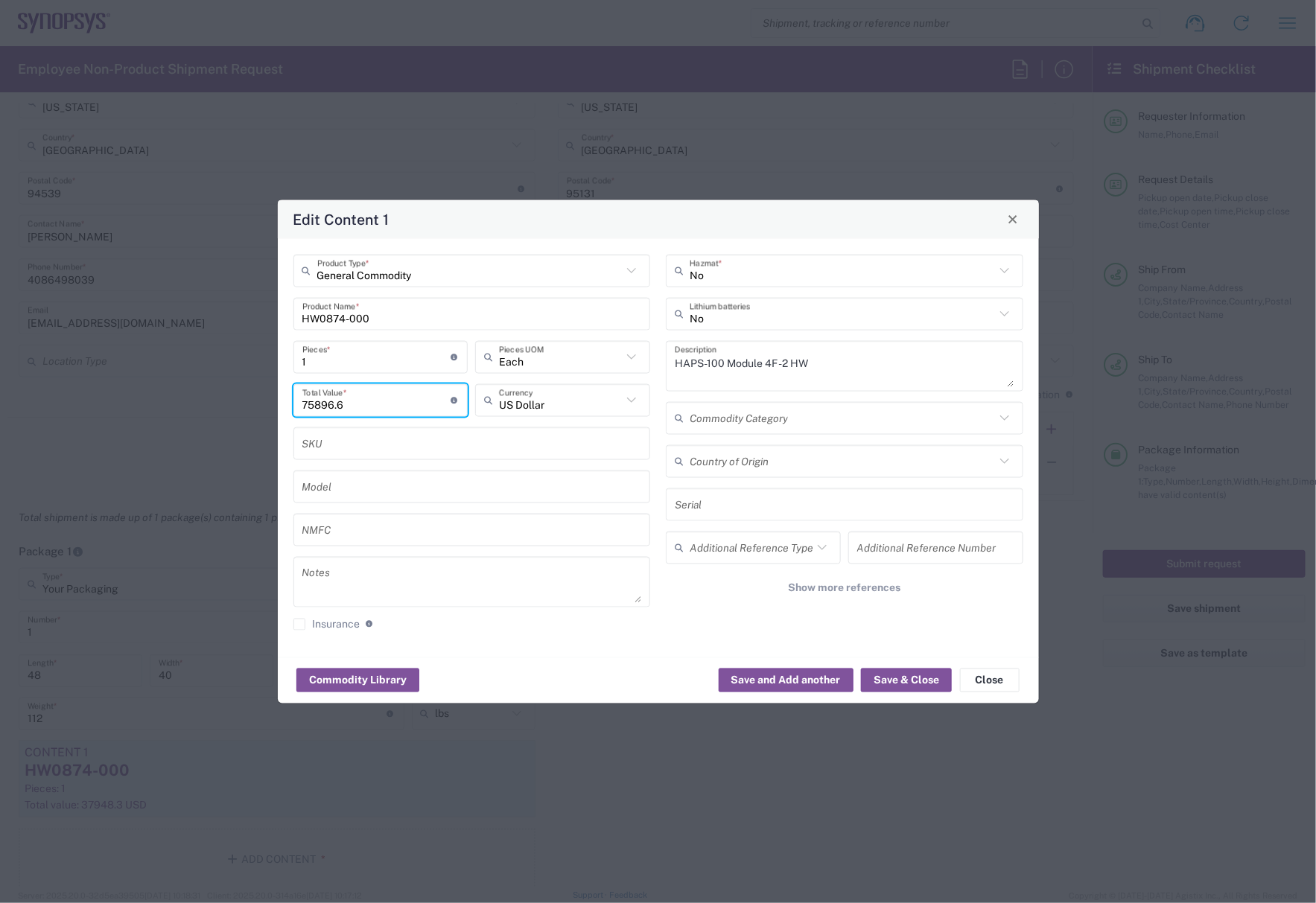
drag, startPoint x: 373, startPoint y: 393, endPoint x: 220, endPoint y: 396, distance: 153.0
click at [220, 396] on div "Edit Content 1 General Commodity Product Type * HW0874-000 Product Name * 1 Pie…" at bounding box center [658, 452] width 1316 height 903
paste input "37948.30"
type input "37948.30"
click at [359, 562] on textarea at bounding box center [472, 581] width 339 height 42
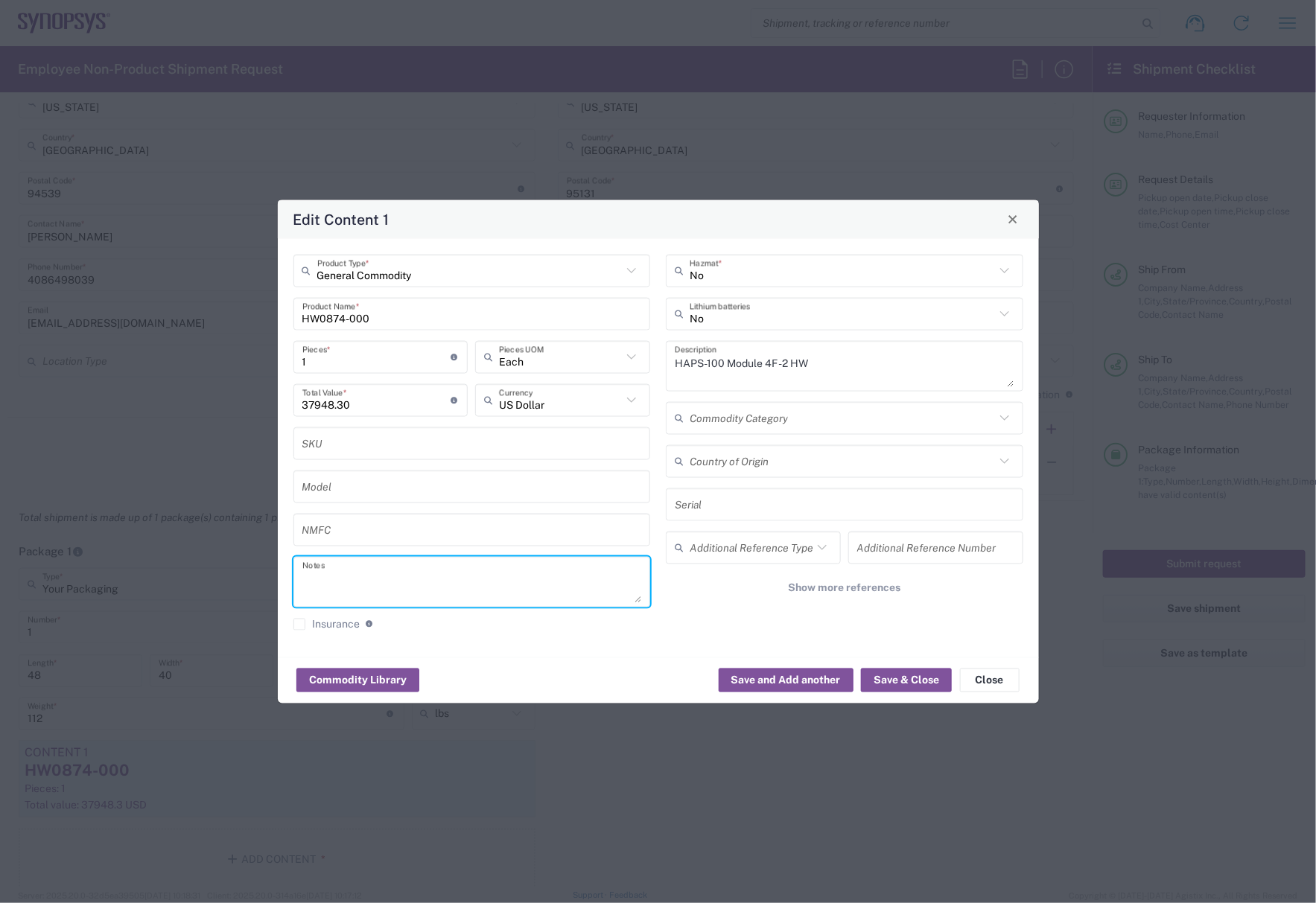
paste textarea "37,948.30"
type textarea "37,948.30ea"
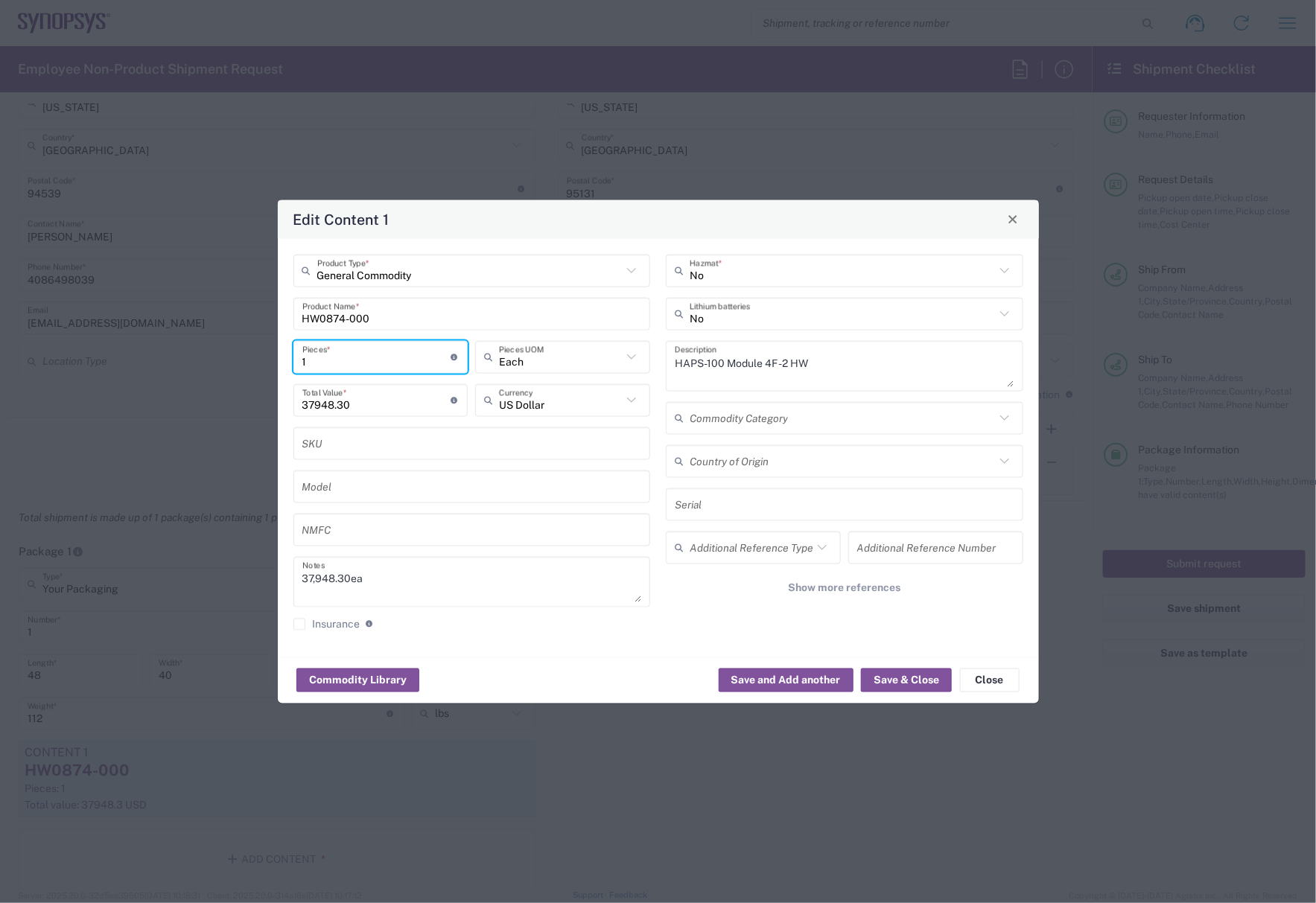
drag, startPoint x: 332, startPoint y: 359, endPoint x: 263, endPoint y: 361, distance: 69.0
click at [263, 361] on div "Edit Content 1 General Commodity Product Type * HW0874-000 Product Name * 1 Pie…" at bounding box center [658, 452] width 1316 height 903
type input "2"
type input "75896.6"
type input "2"
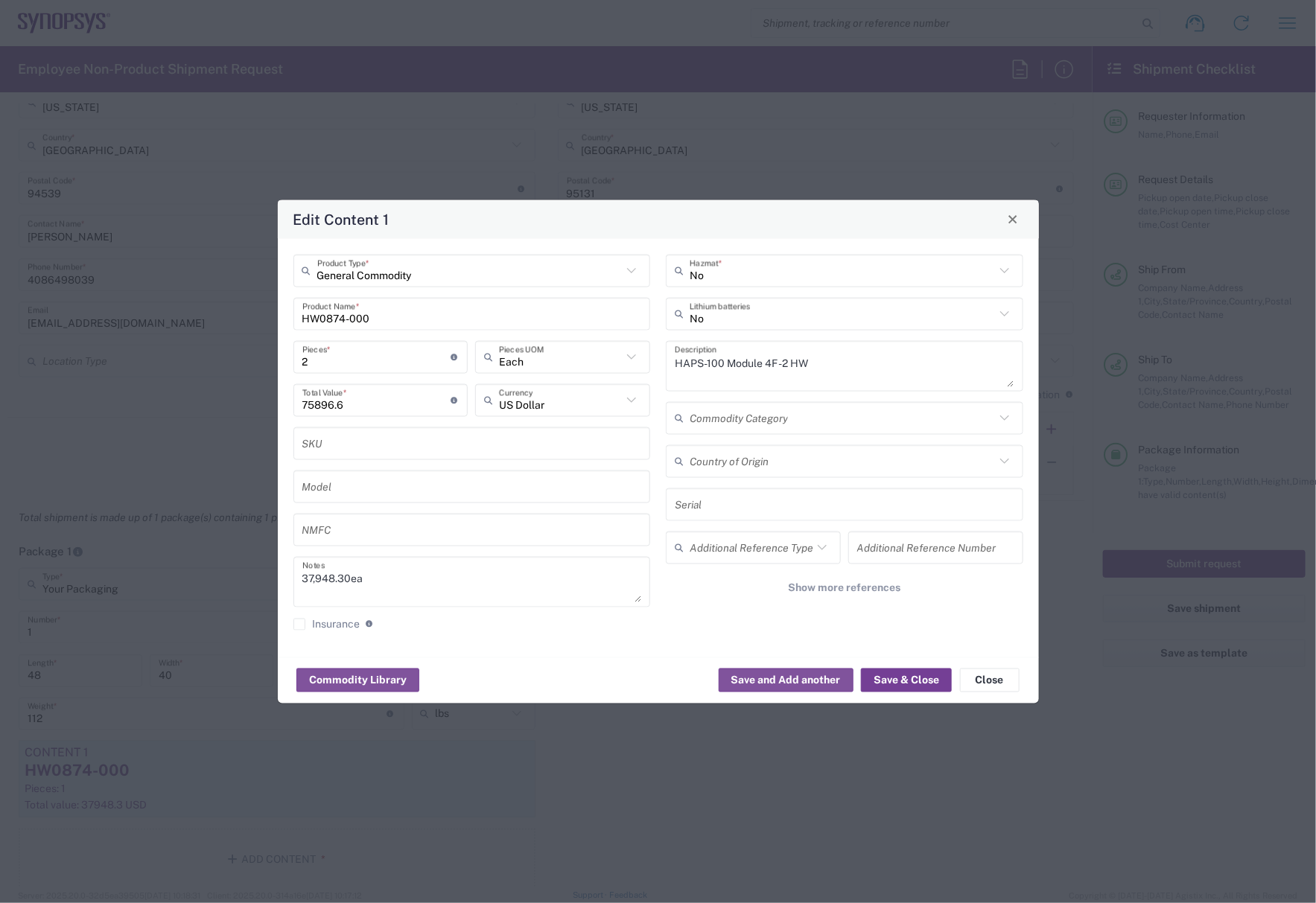
click at [910, 687] on button "Save & Close" at bounding box center [906, 680] width 91 height 24
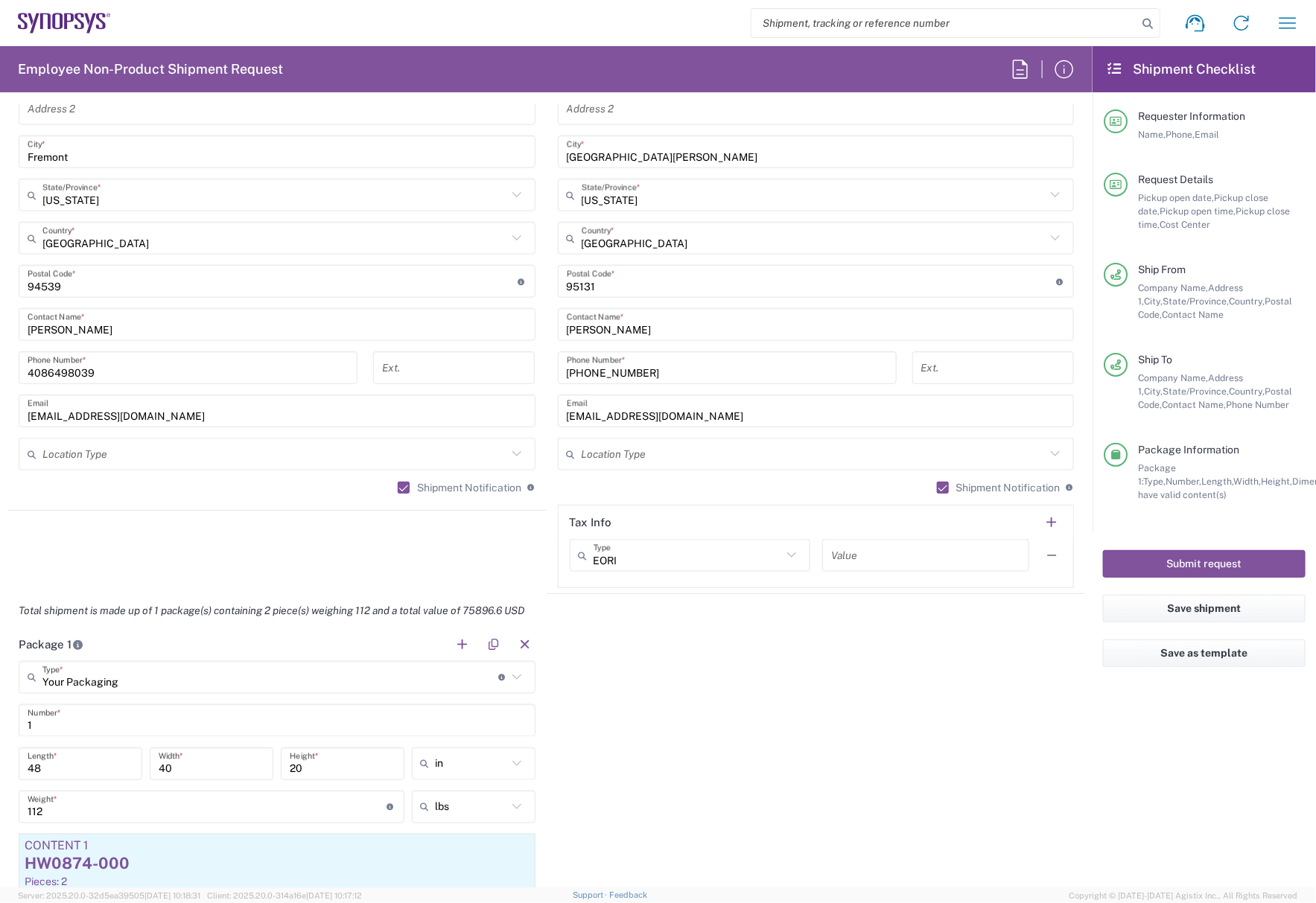
scroll to position [372, 0]
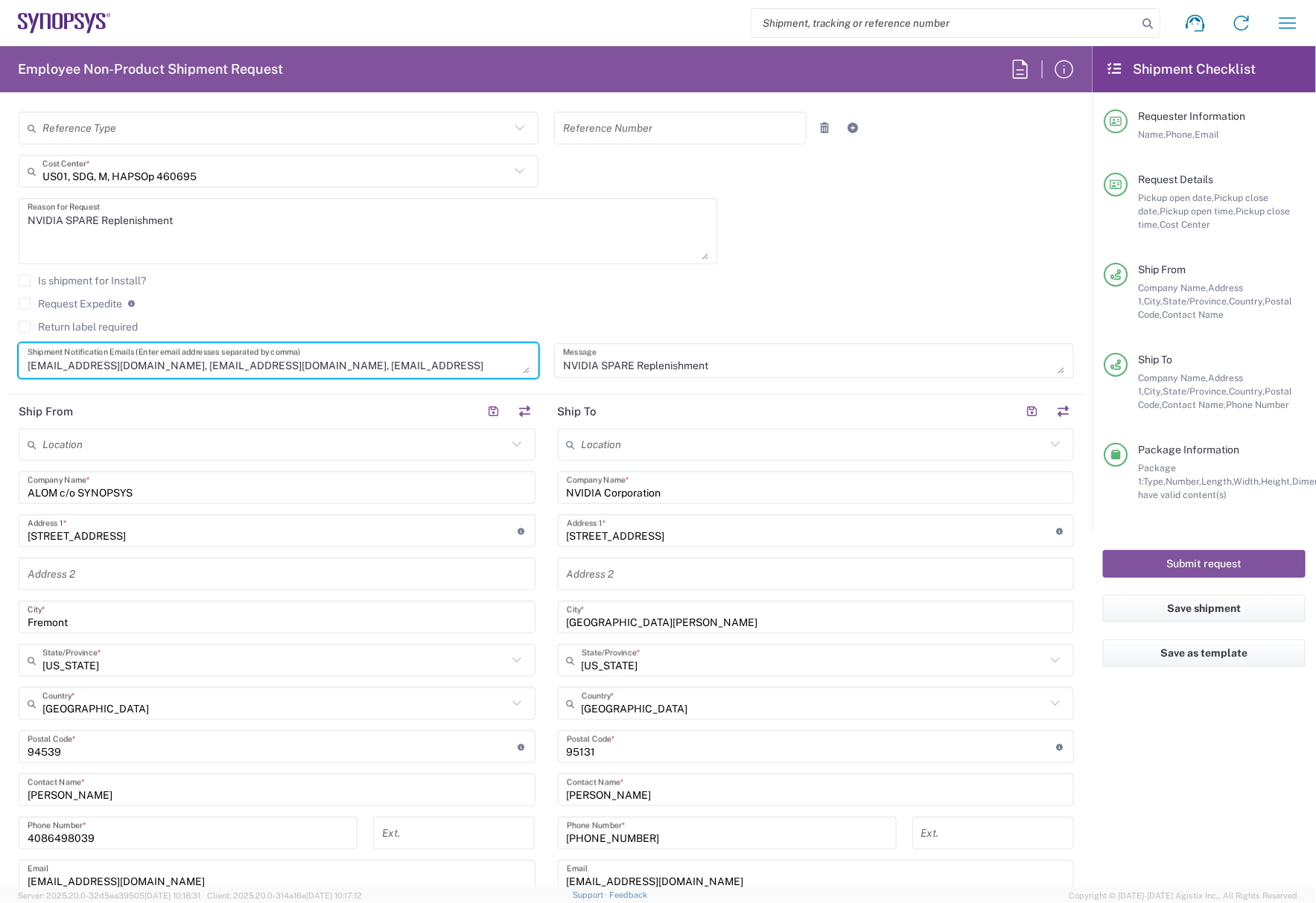
drag, startPoint x: 522, startPoint y: 368, endPoint x: 527, endPoint y: 330, distance: 38.3
click at [527, 330] on div "[DATE] × Pickup open date * Cancel Apply 02:00 PM Pickup open time * [DATE] × P…" at bounding box center [546, 161] width 1071 height 454
drag, startPoint x: 514, startPoint y: 368, endPoint x: 514, endPoint y: 389, distance: 21.0
click at [514, 374] on textarea "[EMAIL_ADDRESS][DOMAIN_NAME], [EMAIL_ADDRESS][DOMAIN_NAME], [EMAIL_ADDRESS][DOM…" at bounding box center [278, 361] width 502 height 26
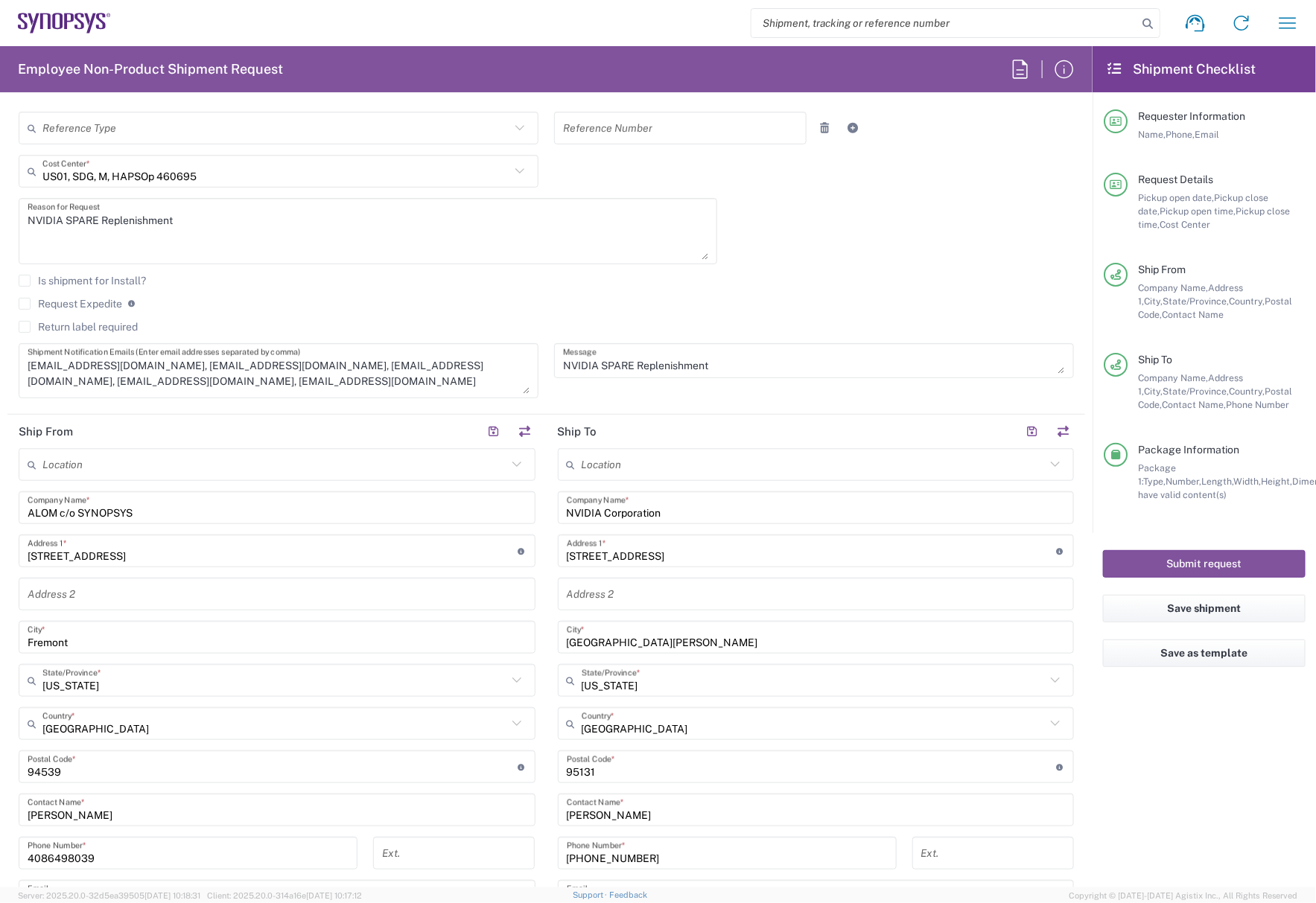
click at [864, 281] on agx-checkbox-control "Is shipment for Install?" at bounding box center [546, 281] width 1055 height 12
click at [854, 267] on div "[DATE] × Pickup open date * Cancel Apply 02:00 PM Pickup open time * [DATE] × P…" at bounding box center [546, 171] width 1071 height 474
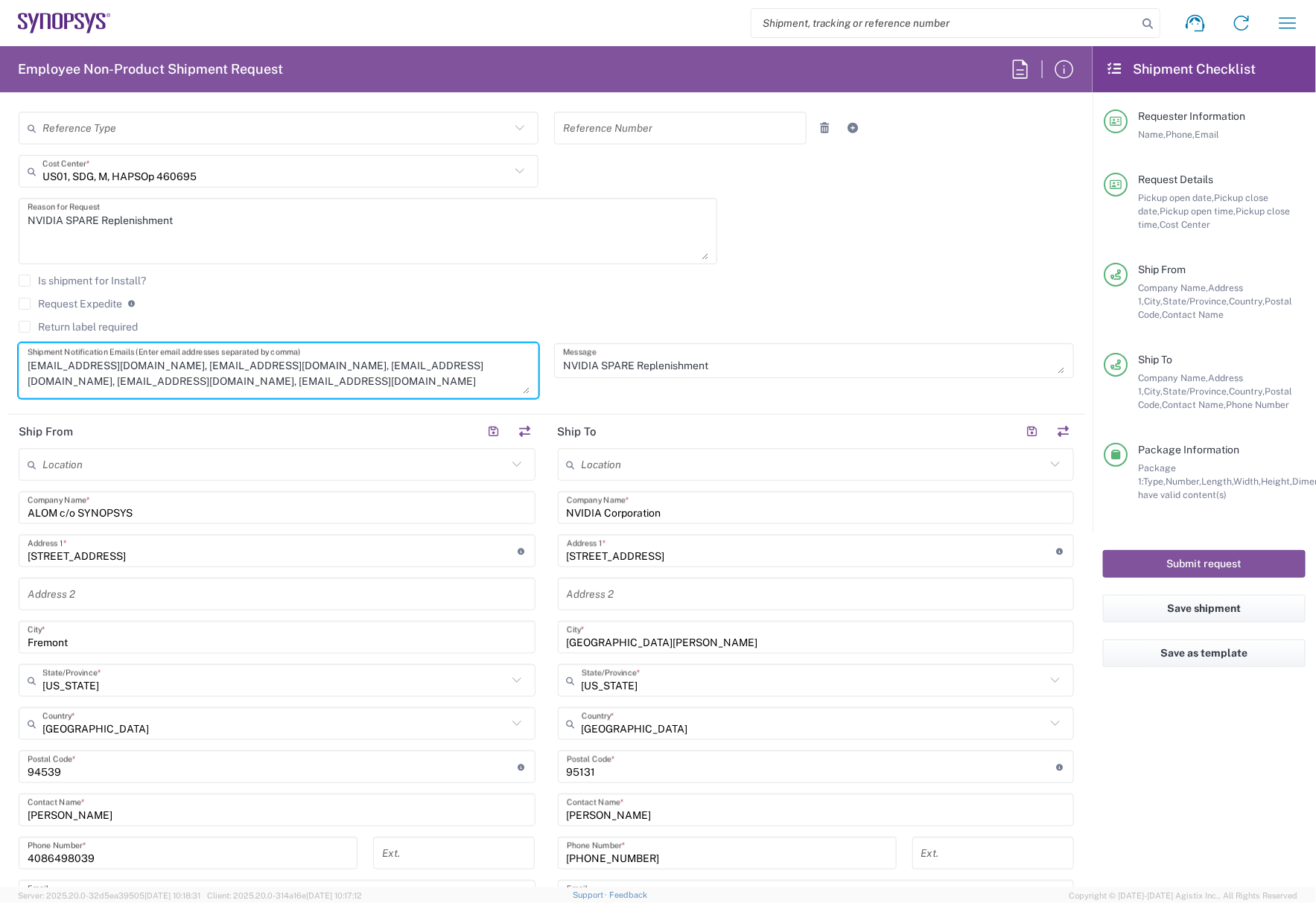
drag, startPoint x: 159, startPoint y: 390, endPoint x: 14, endPoint y: 380, distance: 145.3
click at [14, 380] on div "[EMAIL_ADDRESS][DOMAIN_NAME], [EMAIL_ADDRESS][DOMAIN_NAME], [EMAIL_ADDRESS][DOM…" at bounding box center [279, 376] width 536 height 66
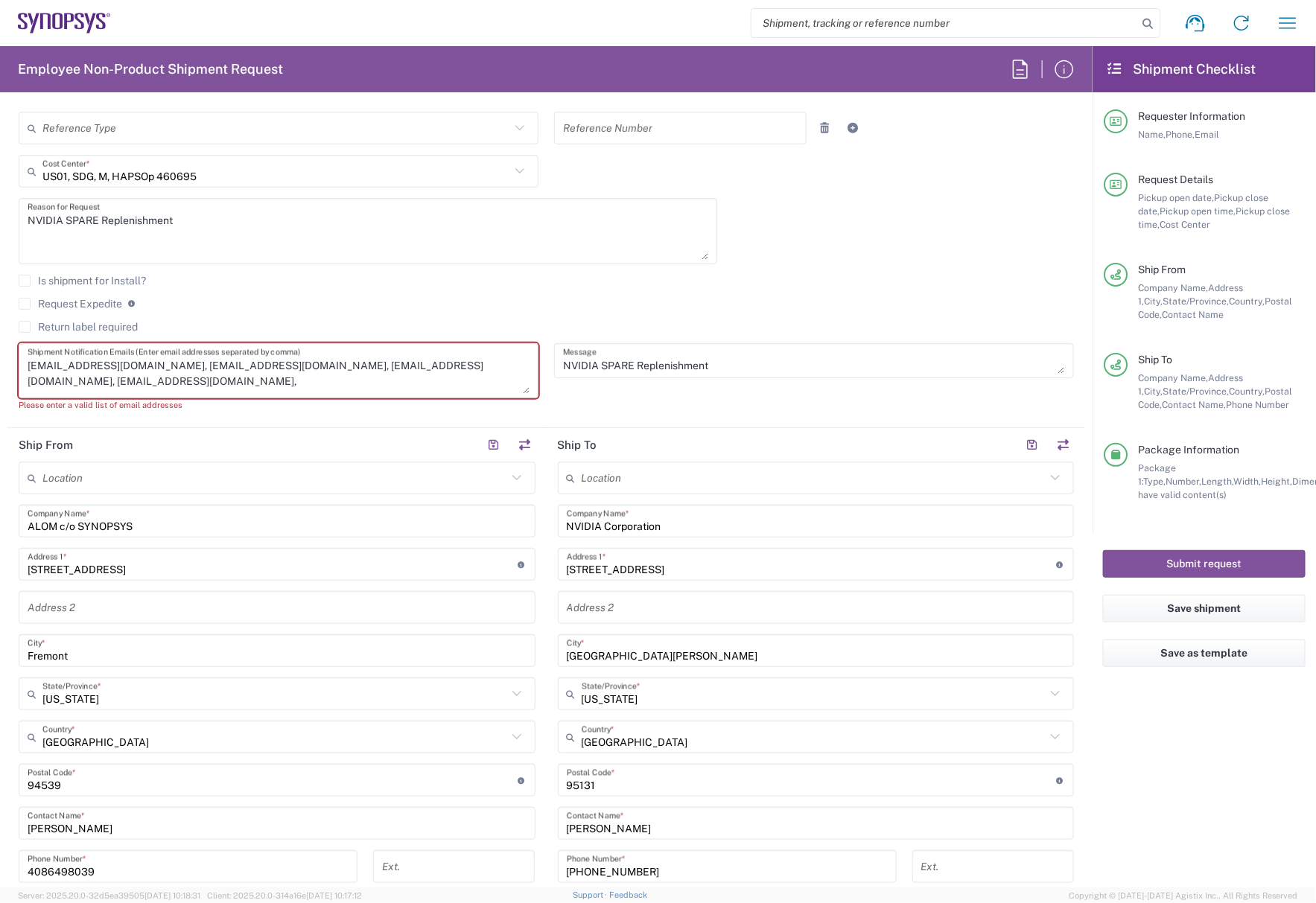
drag, startPoint x: 514, startPoint y: 370, endPoint x: 389, endPoint y: 377, distance: 125.2
click at [389, 377] on textarea "[EMAIL_ADDRESS][DOMAIN_NAME], [EMAIL_ADDRESS][DOMAIN_NAME], [EMAIL_ADDRESS][DOM…" at bounding box center [278, 371] width 502 height 46
drag, startPoint x: 499, startPoint y: 366, endPoint x: 384, endPoint y: 388, distance: 117.1
click at [384, 388] on textarea "[EMAIL_ADDRESS][DOMAIN_NAME], [EMAIL_ADDRESS][DOMAIN_NAME], [EMAIL_ADDRESS][DOM…" at bounding box center [278, 371] width 502 height 46
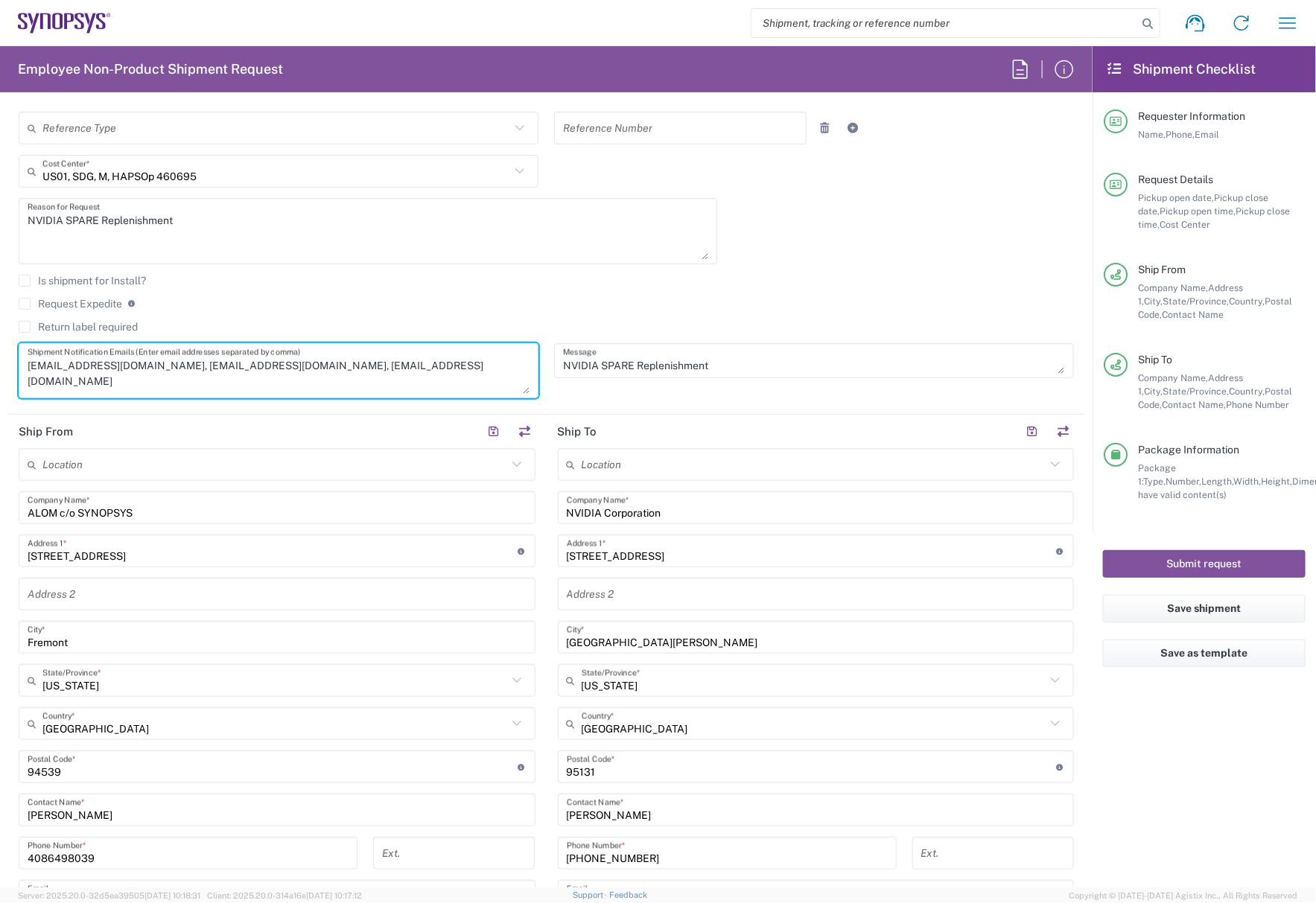
drag, startPoint x: 290, startPoint y: 362, endPoint x: 180, endPoint y: 377, distance: 111.0
click at [180, 377] on textarea "[EMAIL_ADDRESS][DOMAIN_NAME], [EMAIL_ADDRESS][DOMAIN_NAME], [EMAIL_ADDRESS][DOM…" at bounding box center [278, 371] width 502 height 46
type textarea "[EMAIL_ADDRESS][DOMAIN_NAME], [EMAIL_ADDRESS][DOMAIN_NAME]"
click at [1177, 553] on button "Submit request" at bounding box center [1204, 564] width 203 height 28
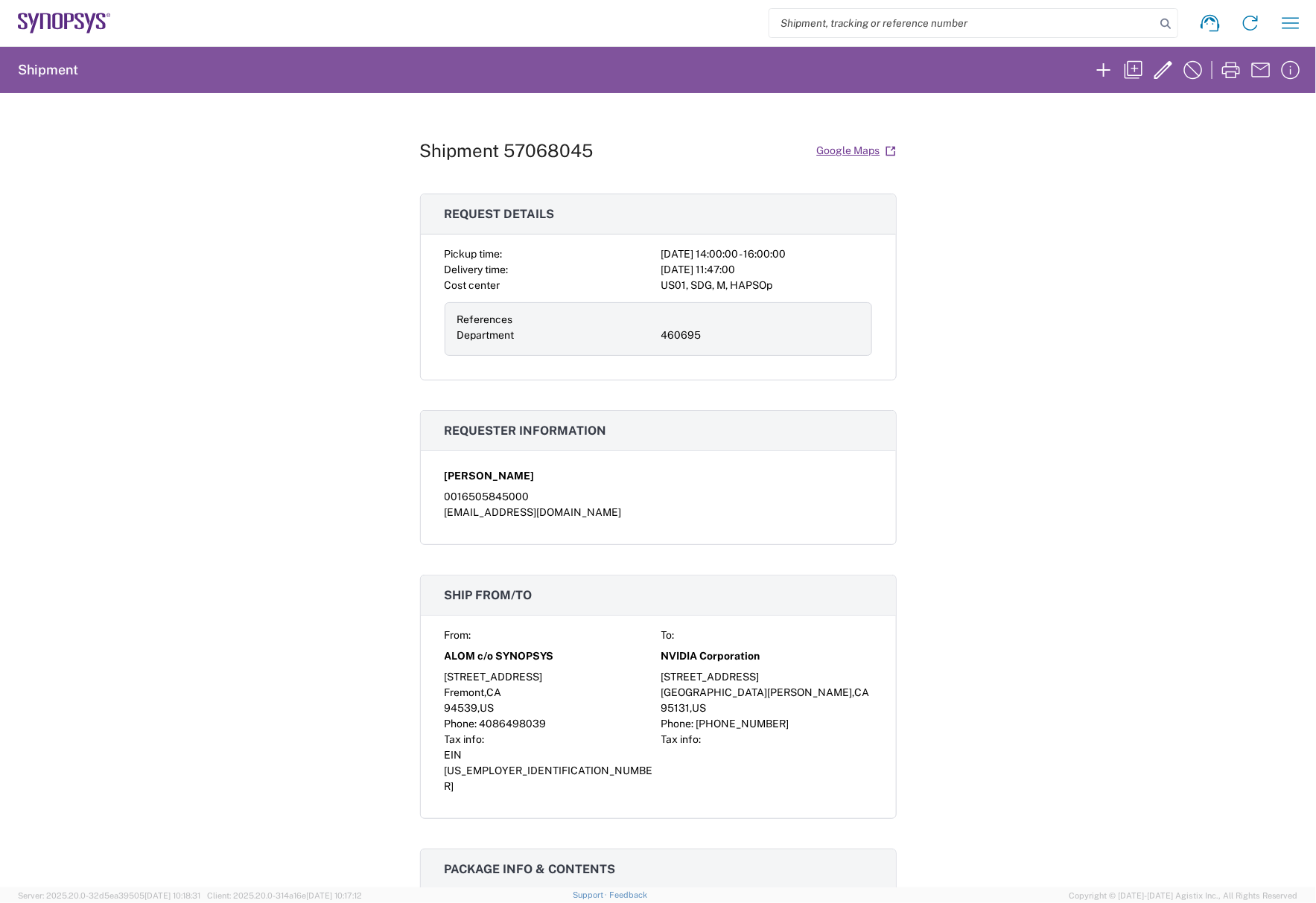
click at [533, 138] on div "Shipment 57068045 Google Maps" at bounding box center [659, 150] width 477 height 26
click at [530, 149] on h1 "Shipment 57068045" at bounding box center [507, 150] width 173 height 21
copy h1 "57068045"
